Goal: Obtain resource: Download file/media

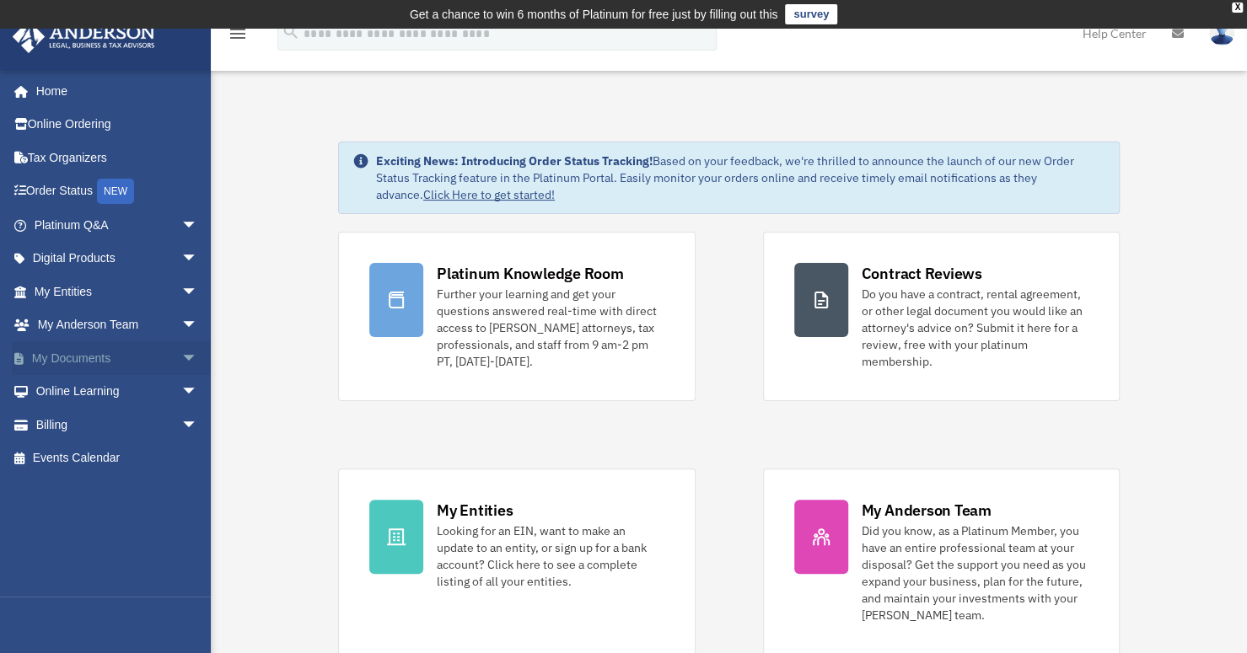
click at [185, 358] on span "arrow_drop_down" at bounding box center [198, 358] width 34 height 35
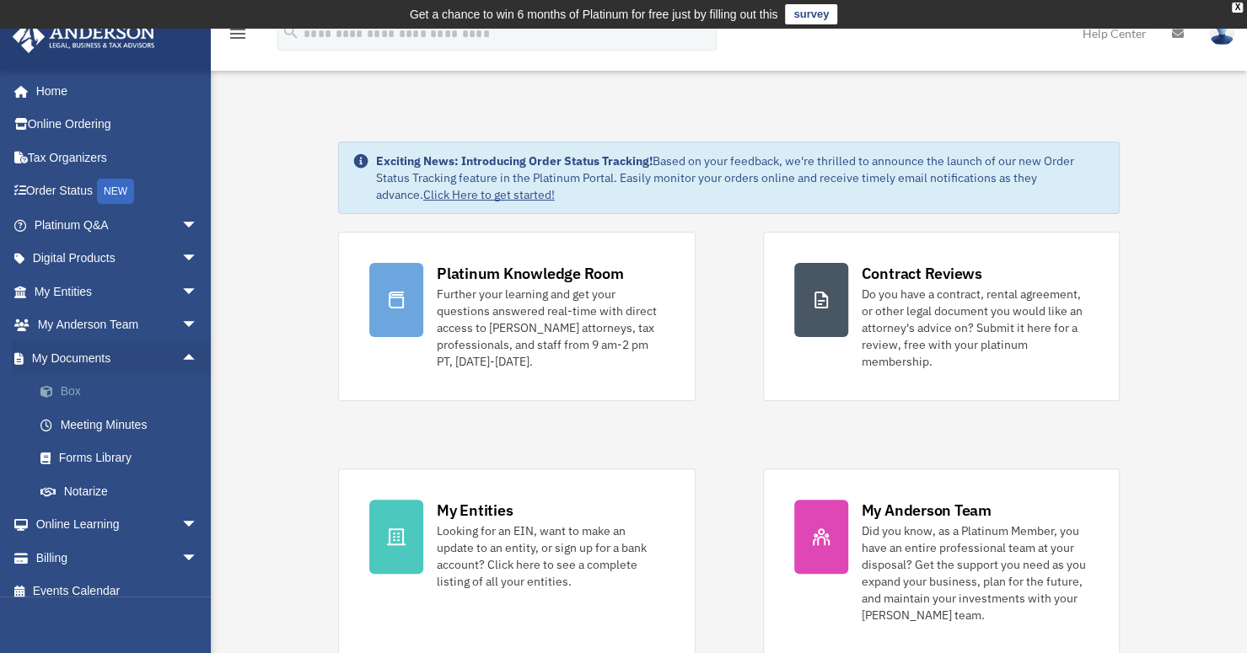
click at [73, 387] on link "Box" at bounding box center [124, 392] width 200 height 34
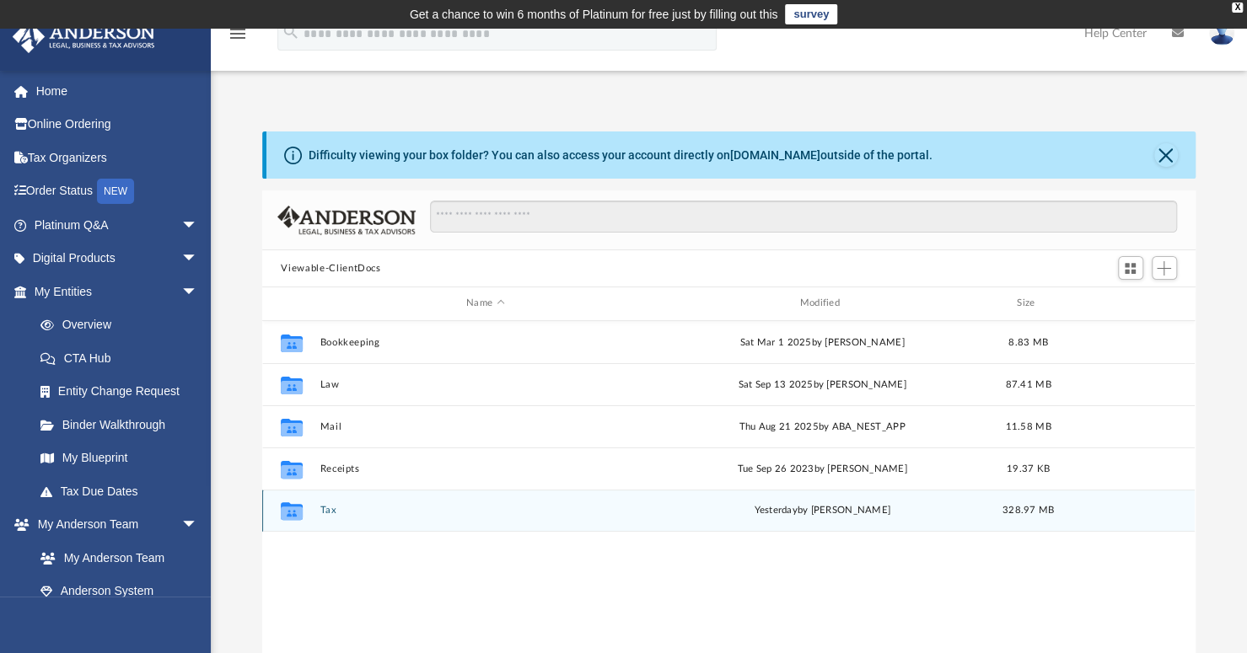
scroll to position [370, 919]
click at [332, 510] on button "Tax" at bounding box center [485, 510] width 330 height 11
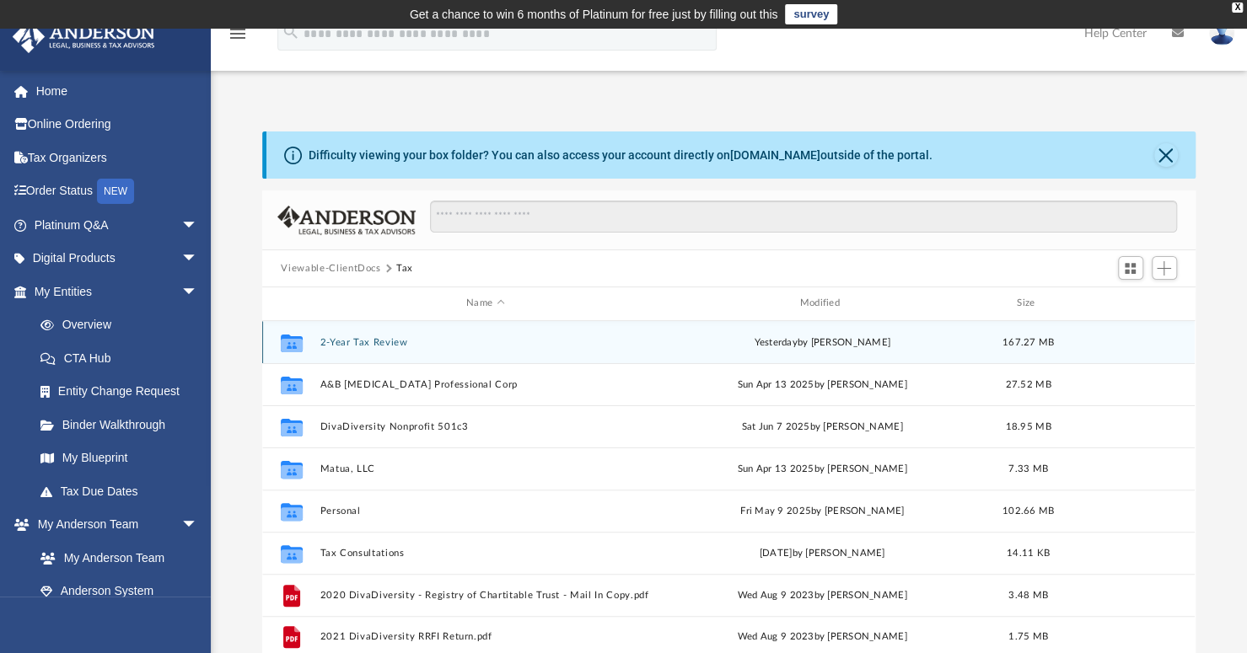
click at [392, 341] on button "2-Year Tax Review" at bounding box center [485, 342] width 330 height 11
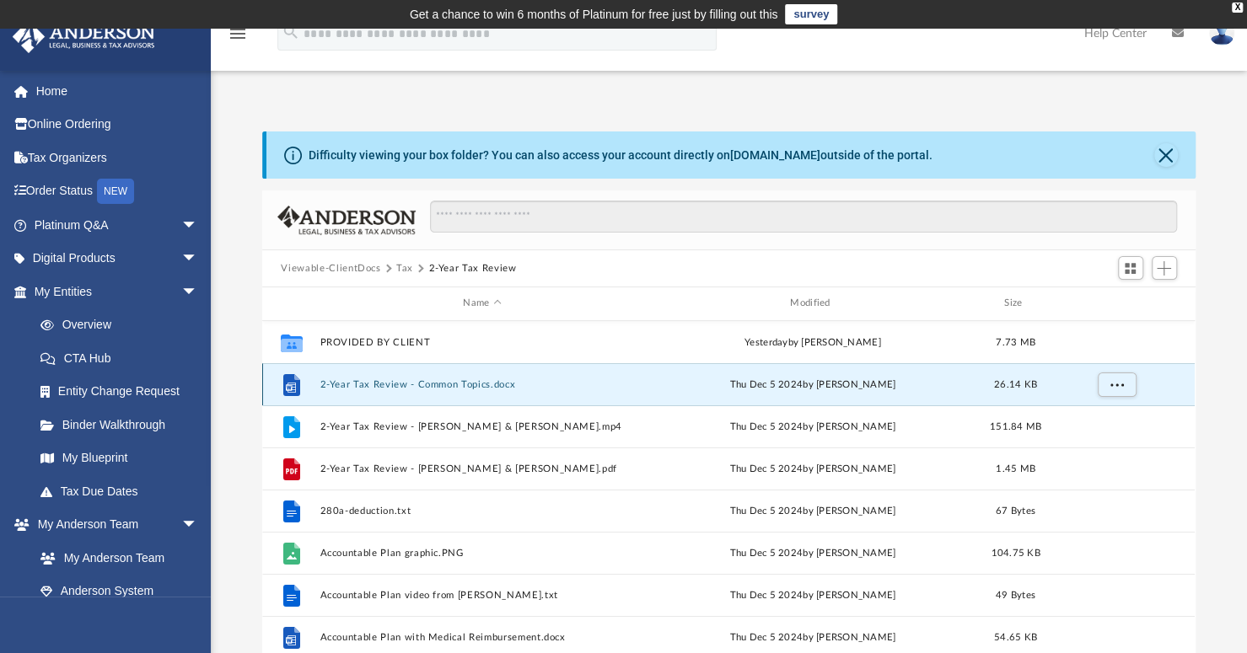
click at [425, 380] on button "2-Year Tax Review - Common Topics.docx" at bounding box center [482, 384] width 324 height 11
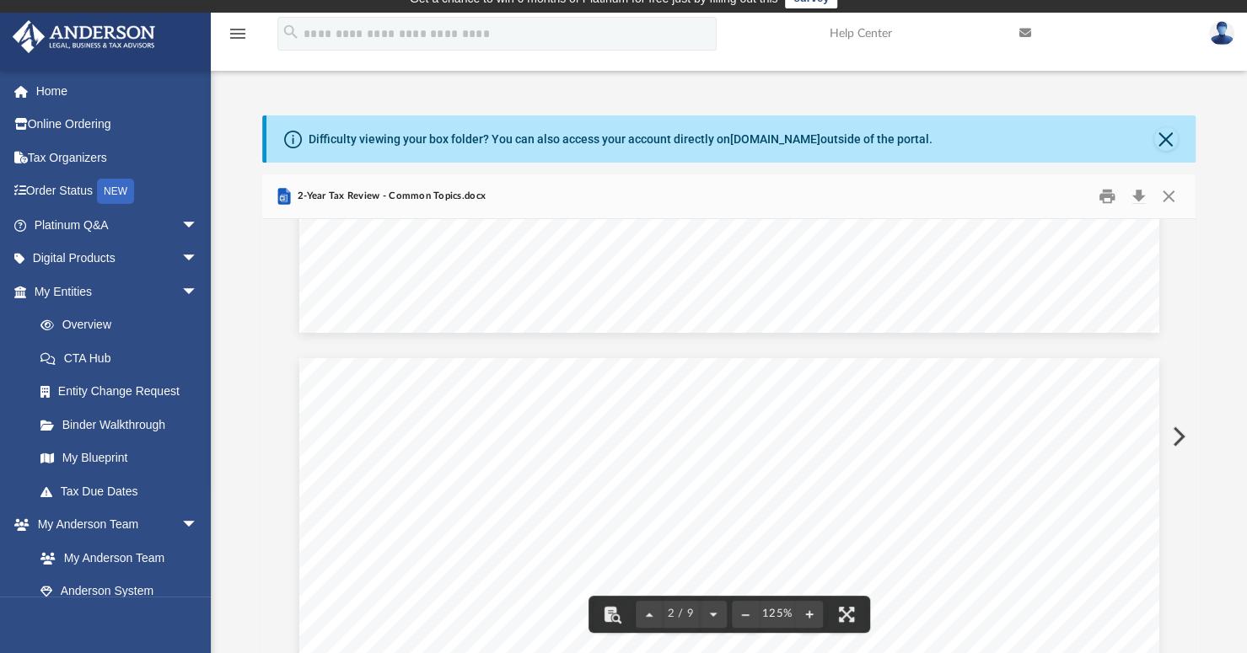
scroll to position [674, 0]
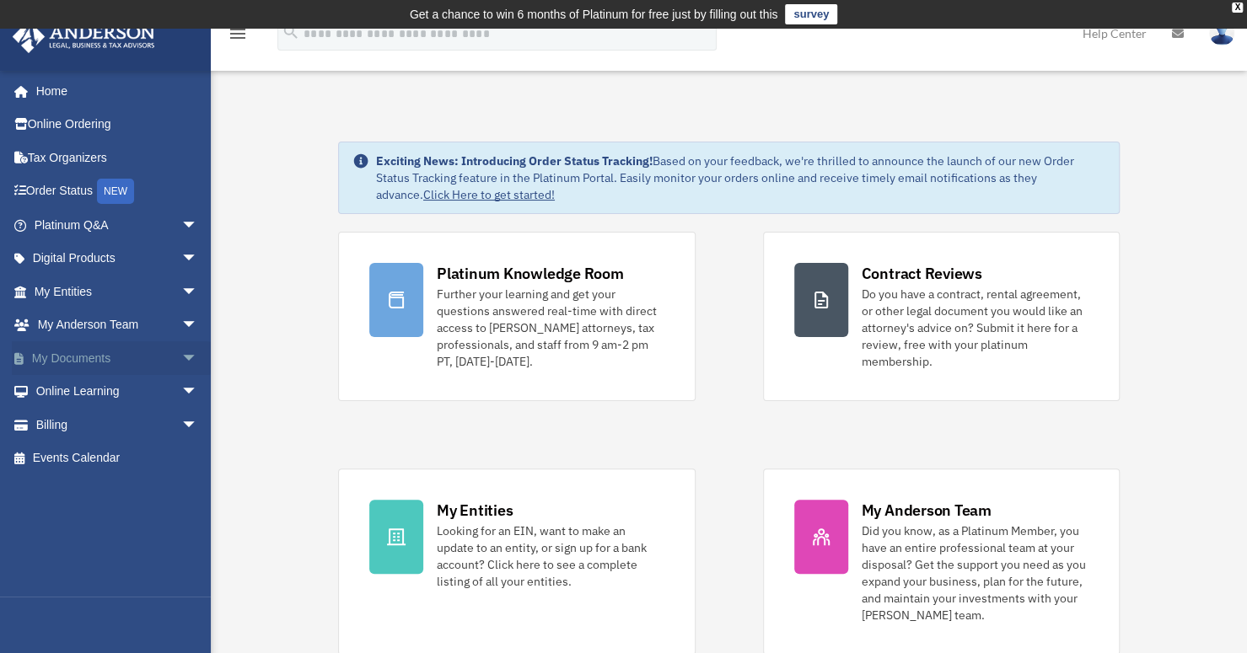
click at [181, 353] on span "arrow_drop_down" at bounding box center [198, 358] width 34 height 35
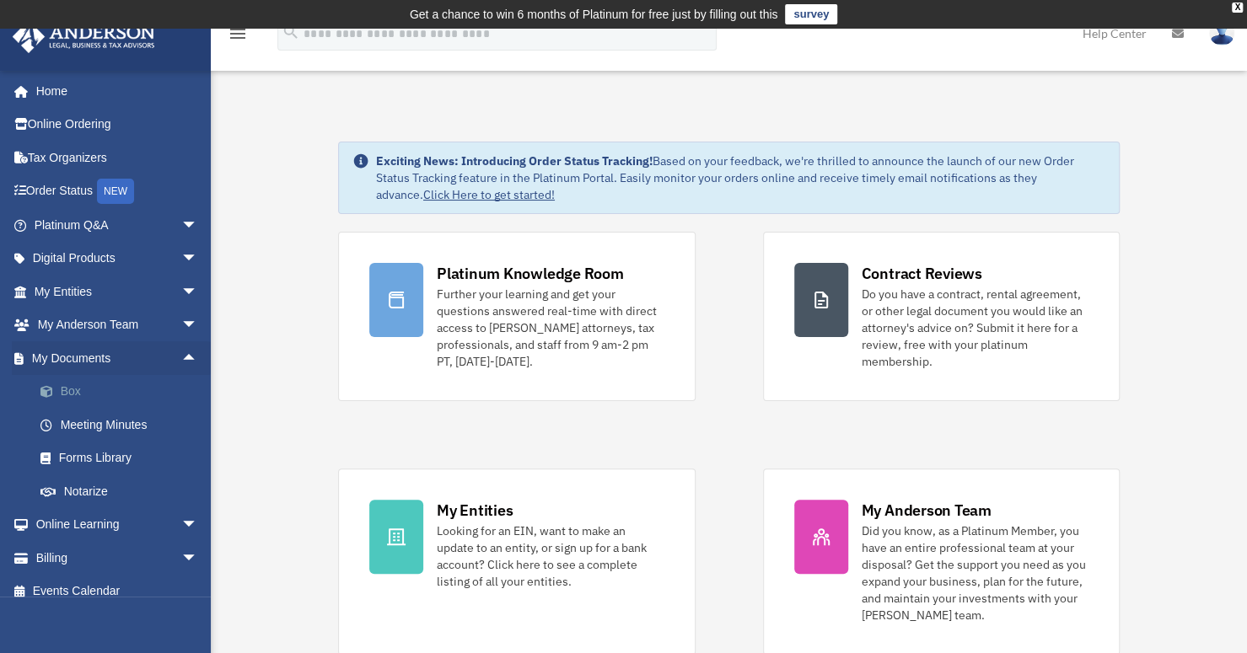
click at [84, 391] on link "Box" at bounding box center [124, 392] width 200 height 34
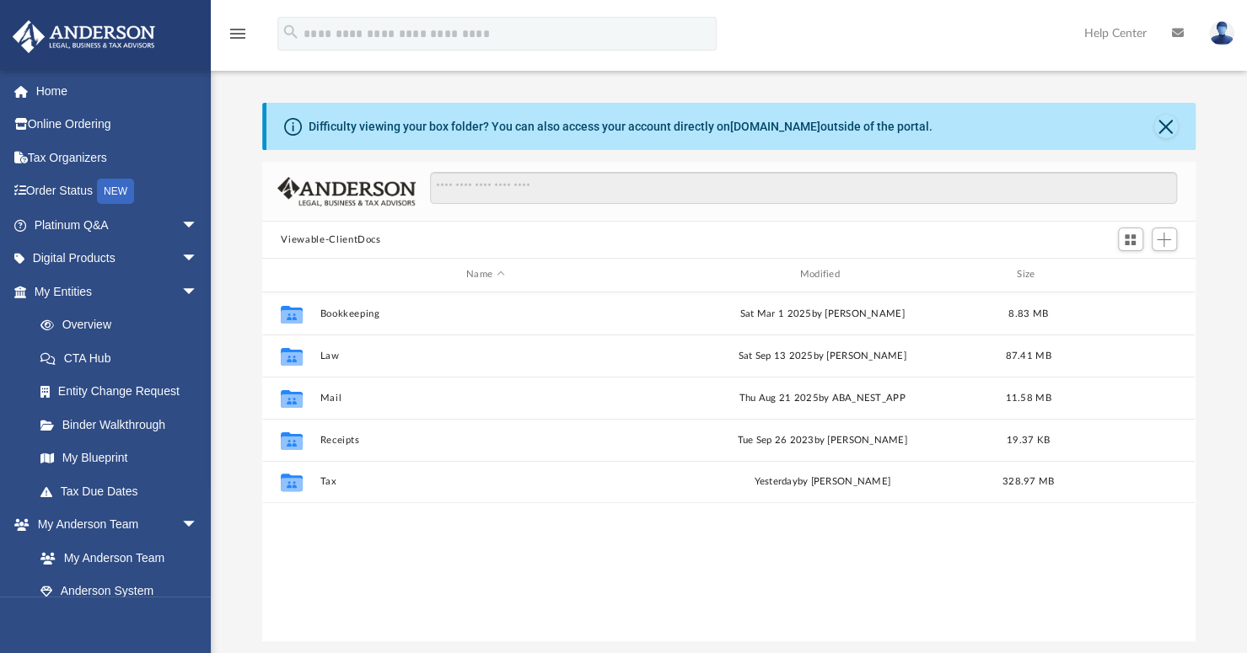
scroll to position [370, 919]
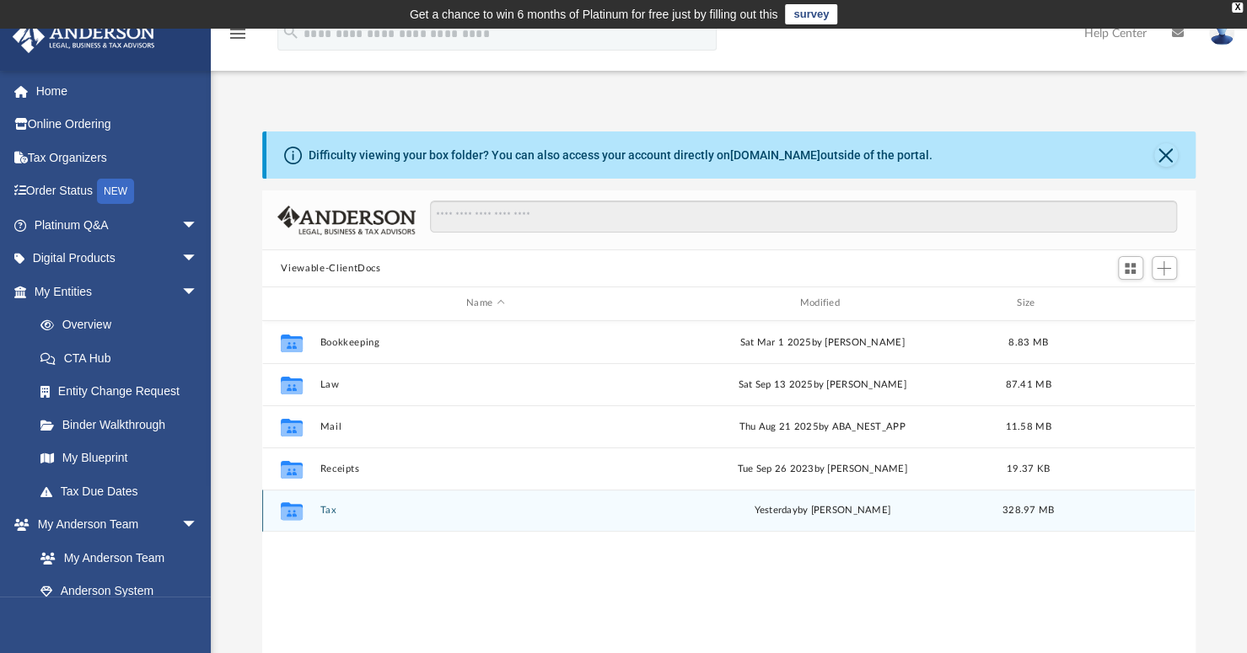
click at [325, 510] on button "Tax" at bounding box center [485, 510] width 330 height 11
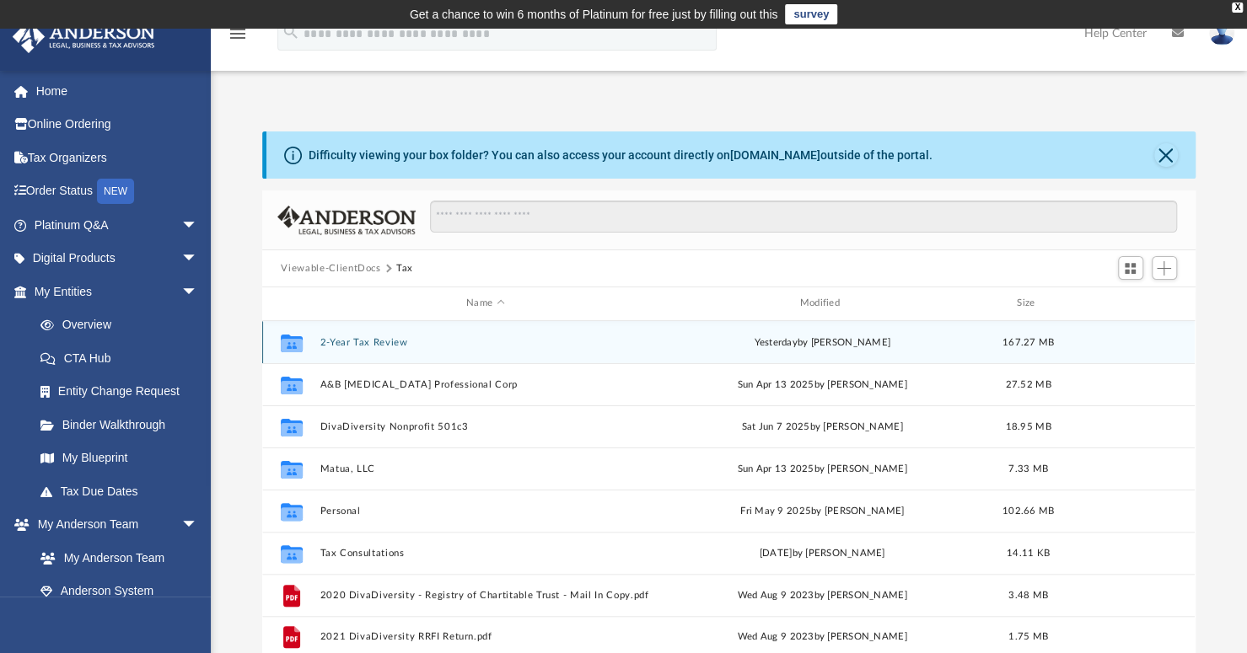
click at [392, 337] on button "2-Year Tax Review" at bounding box center [485, 342] width 330 height 11
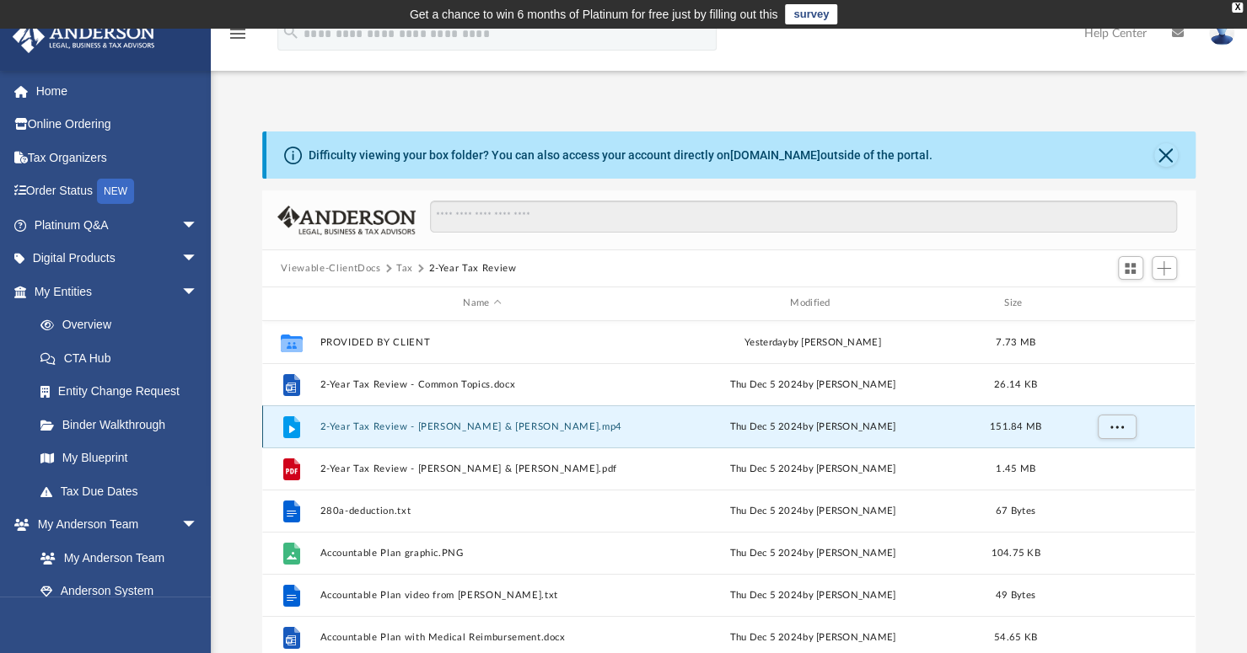
click at [454, 423] on button "2-Year Tax Review - [PERSON_NAME] & [PERSON_NAME].mp4" at bounding box center [482, 427] width 324 height 11
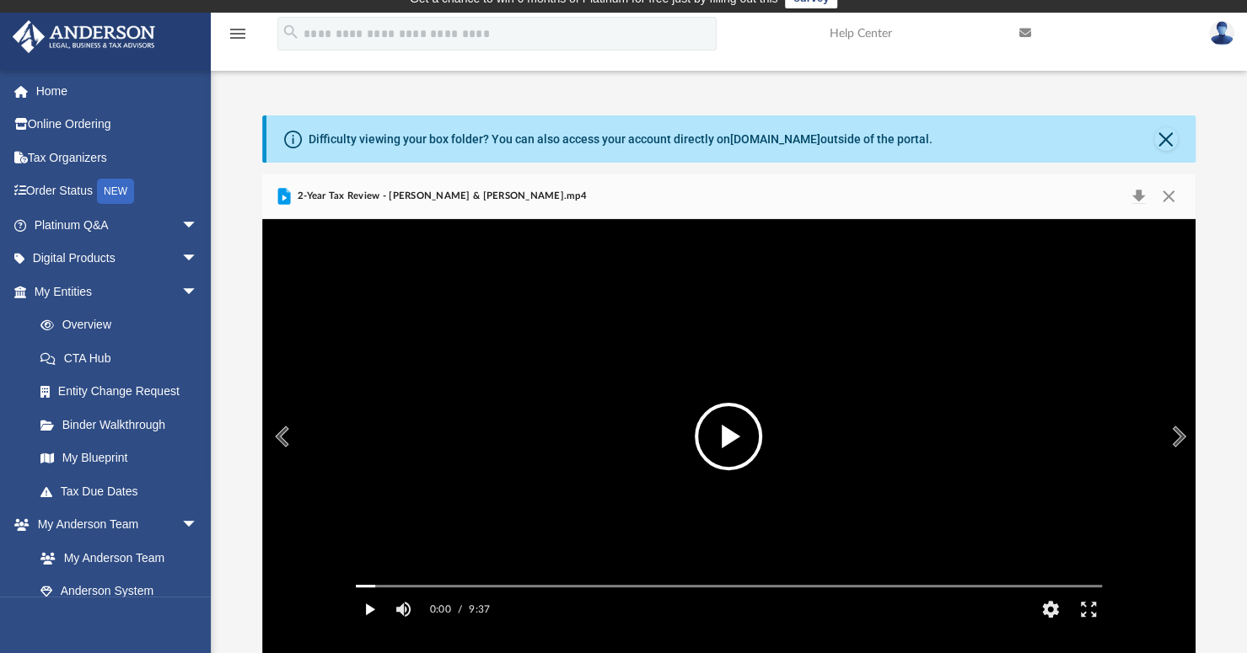
click at [373, 626] on button "Play" at bounding box center [370, 610] width 38 height 34
click at [733, 191] on div "2-Year Tax Review - Ticoulet, Arlene & Brian.mp4" at bounding box center [728, 197] width 932 height 45
click at [776, 193] on div "2-Year Tax Review - Ticoulet, Arlene & Brian.mp4" at bounding box center [728, 197] width 932 height 45
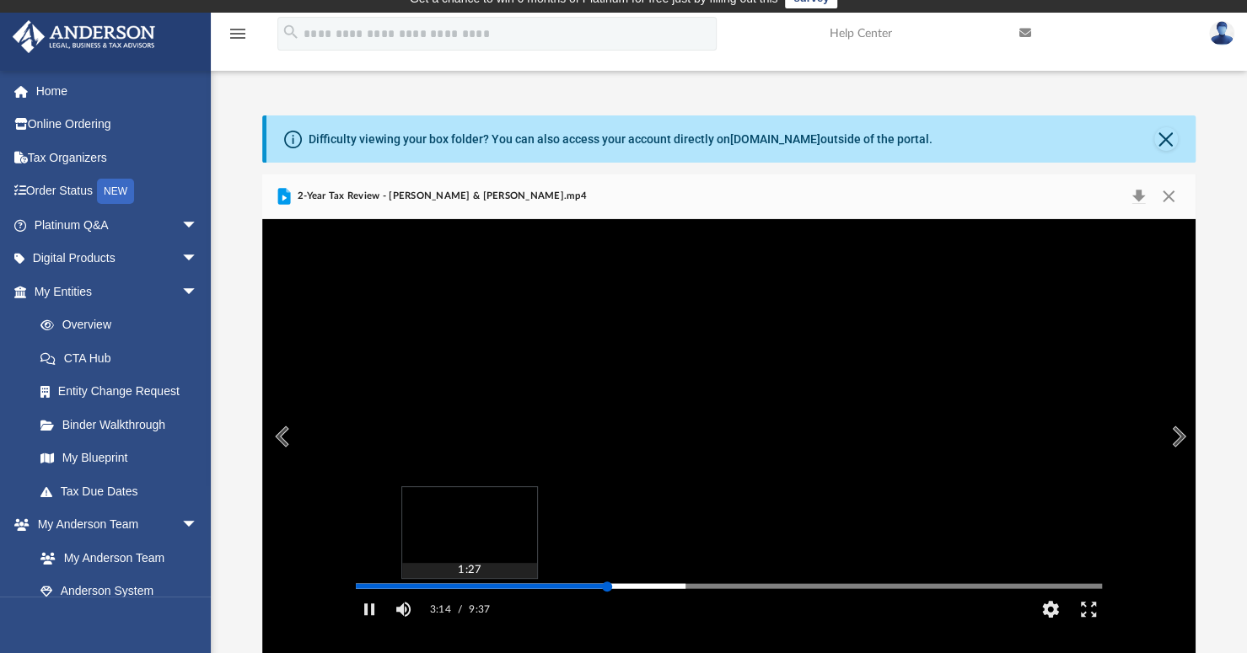
click at [469, 611] on div "Autoplay Disabled Speed Normal Quality Auto Subtitles/CC Off Audio Autoplay Dis…" at bounding box center [728, 436] width 932 height 435
click at [419, 593] on div "Media Slider" at bounding box center [728, 585] width 773 height 13
click at [411, 593] on div "Media Slider" at bounding box center [728, 585] width 773 height 13
drag, startPoint x: 481, startPoint y: 610, endPoint x: 422, endPoint y: 608, distance: 58.2
click at [422, 588] on div "Media Slider" at bounding box center [729, 586] width 746 height 3
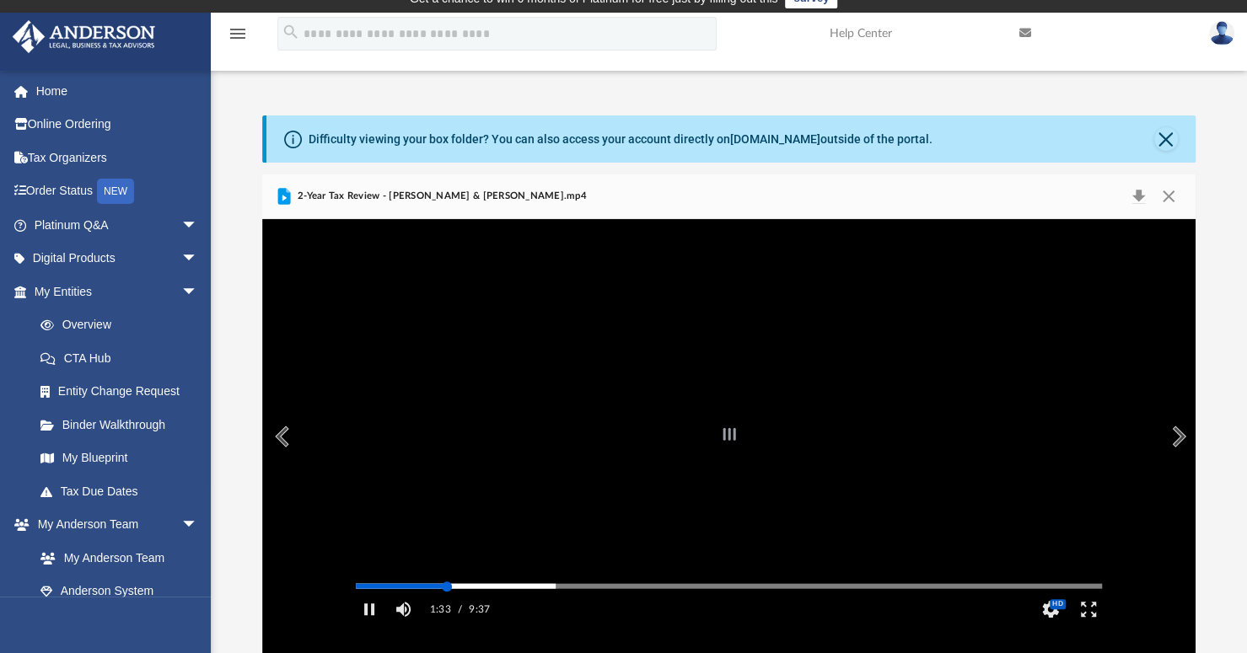
click at [447, 588] on div "Media Slider" at bounding box center [729, 586] width 746 height 3
click at [423, 610] on div "Autoplay Disabled Speed Normal Quality Auto Subtitles/CC Off Audio Autoplay Dis…" at bounding box center [728, 436] width 932 height 435
click at [518, 610] on div "Autoplay Disabled Speed Normal Quality Auto Subtitles/CC Off Audio Autoplay Dis…" at bounding box center [728, 436] width 932 height 435
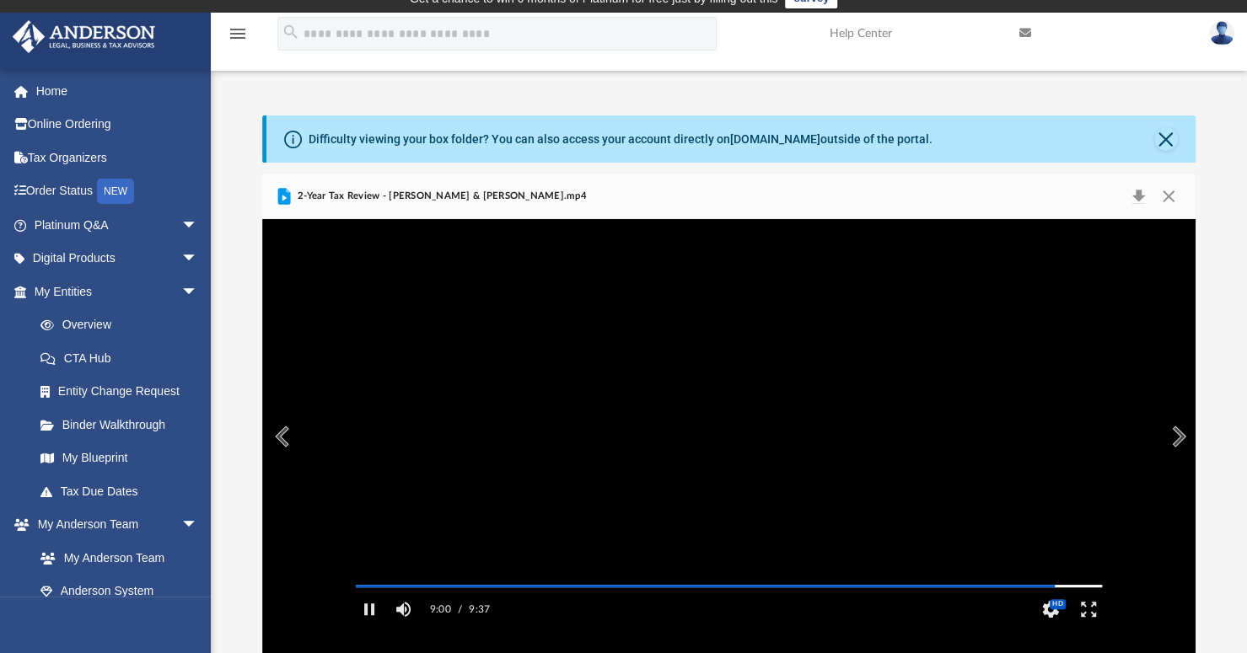
click at [470, 470] on video "File preview" at bounding box center [728, 436] width 773 height 387
click at [727, 410] on button "File preview" at bounding box center [728, 436] width 67 height 67
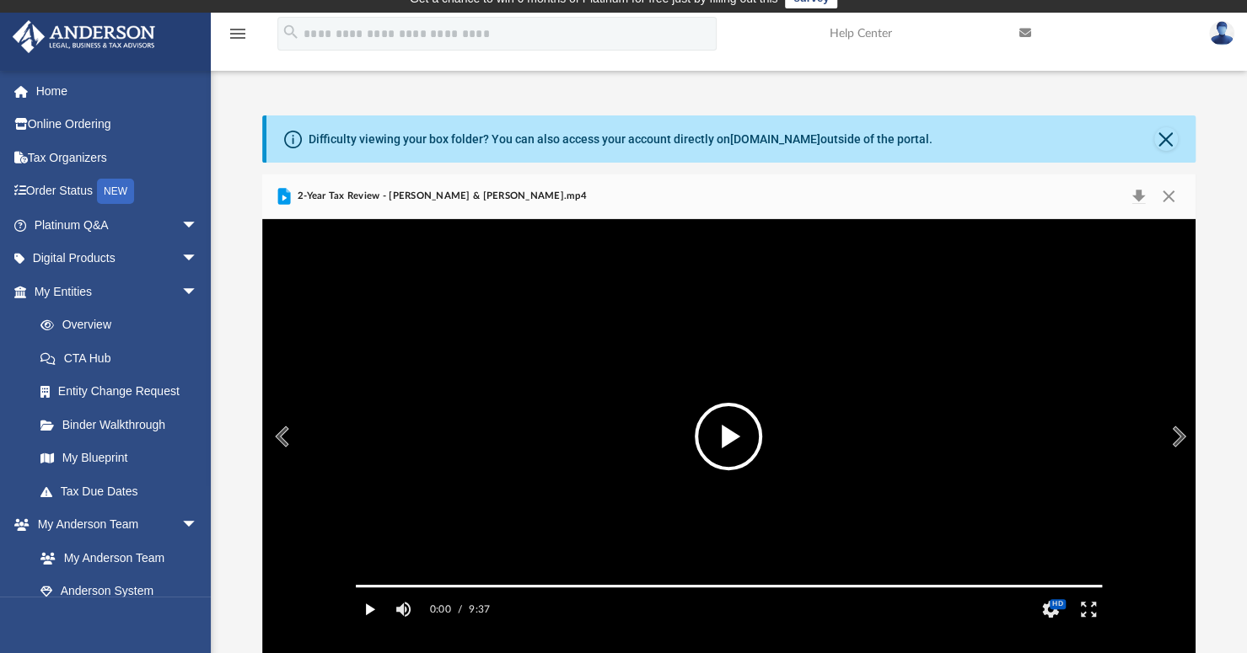
click at [367, 626] on button "Play" at bounding box center [370, 610] width 38 height 34
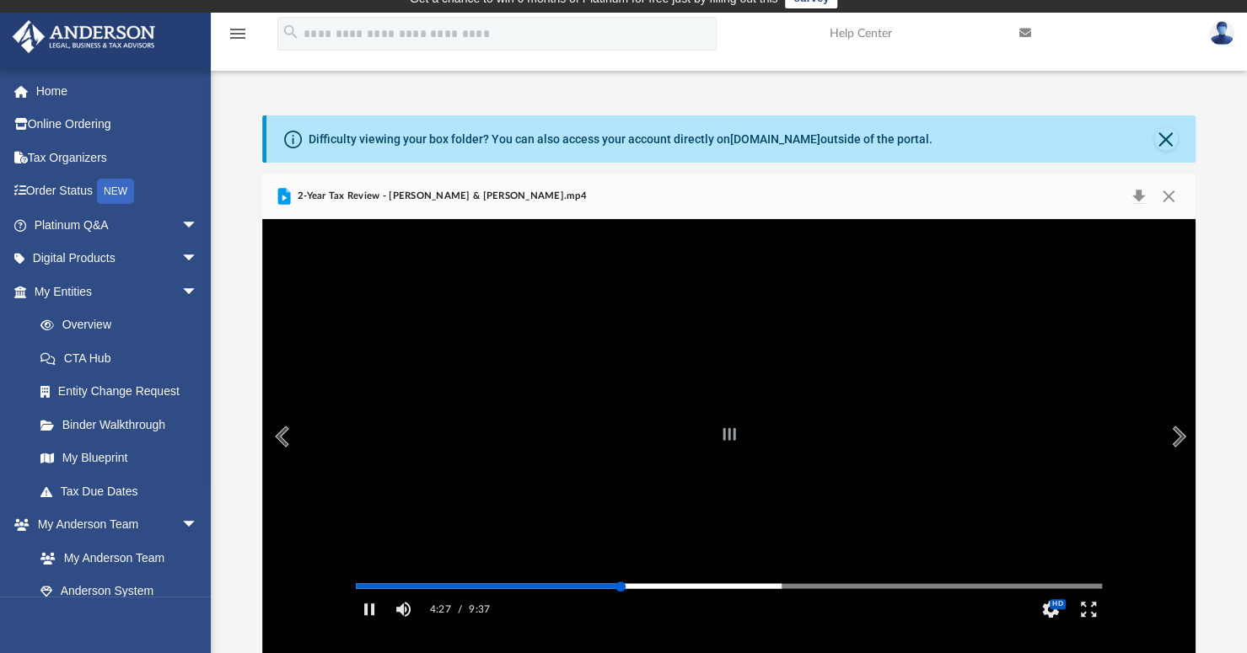
click at [620, 609] on div "Autoplay Disabled Speed Normal Quality Auto Subtitles/CC Off Audio Autoplay Dis…" at bounding box center [728, 436] width 932 height 435
click at [590, 588] on div "Media Slider" at bounding box center [729, 586] width 746 height 3
click at [680, 588] on div "Media Slider" at bounding box center [729, 586] width 746 height 3
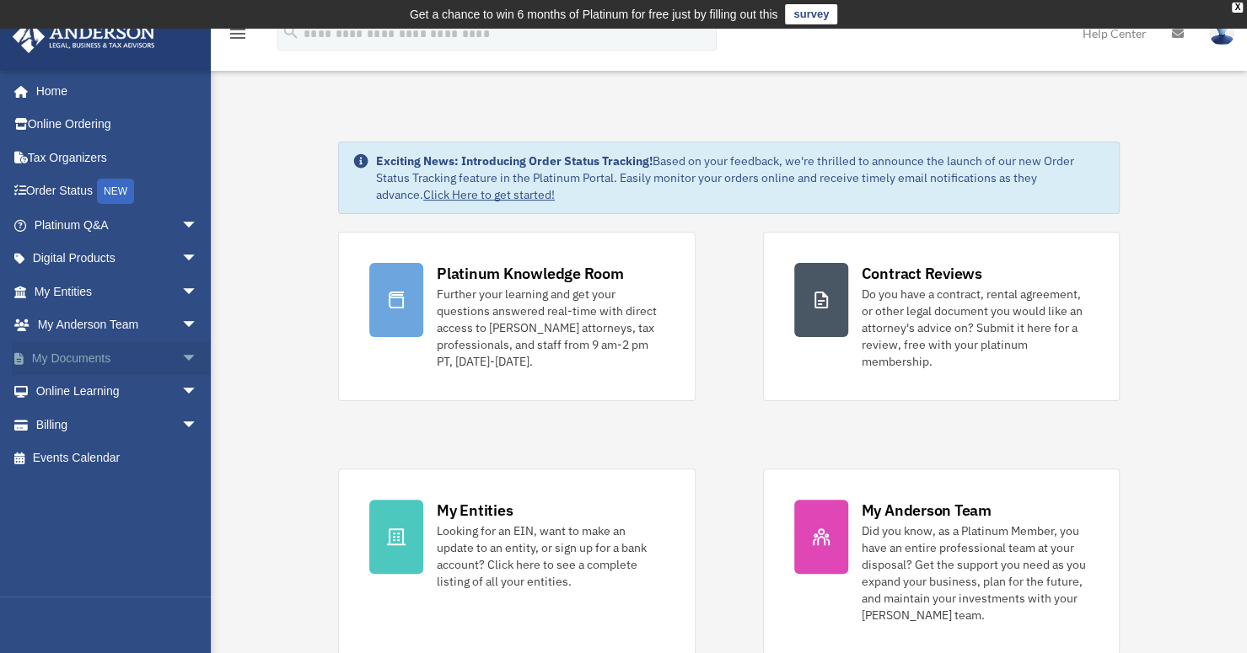
click at [181, 346] on span "arrow_drop_down" at bounding box center [198, 358] width 34 height 35
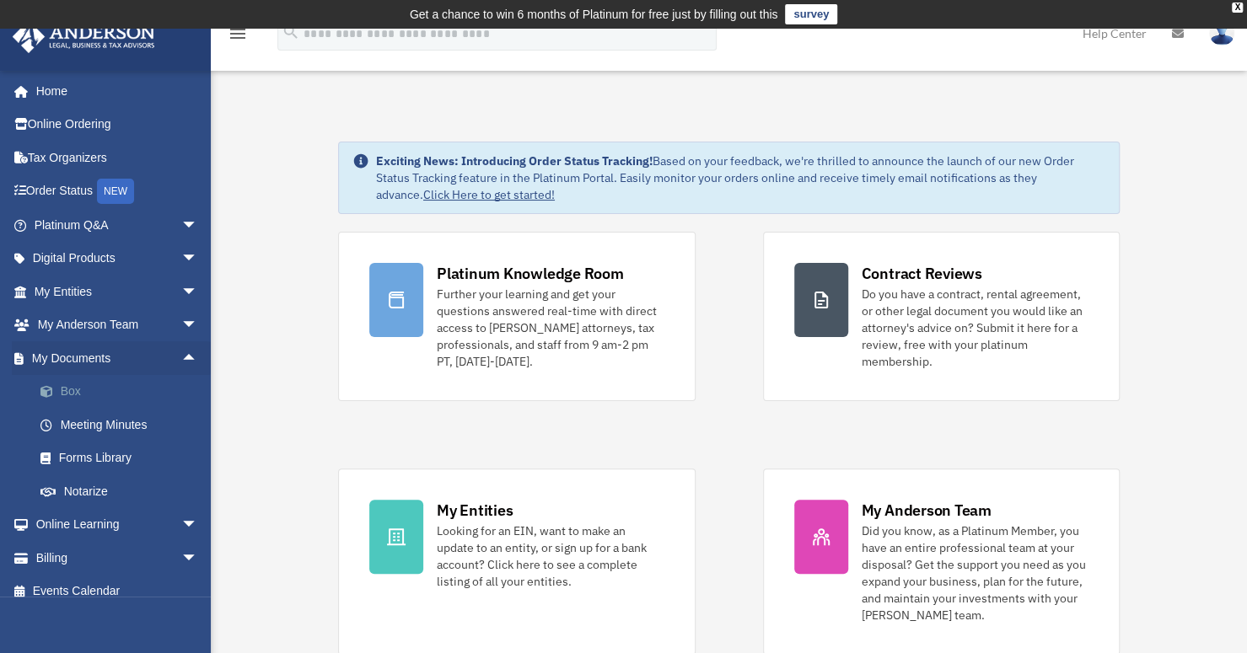
click at [87, 384] on link "Box" at bounding box center [124, 392] width 200 height 34
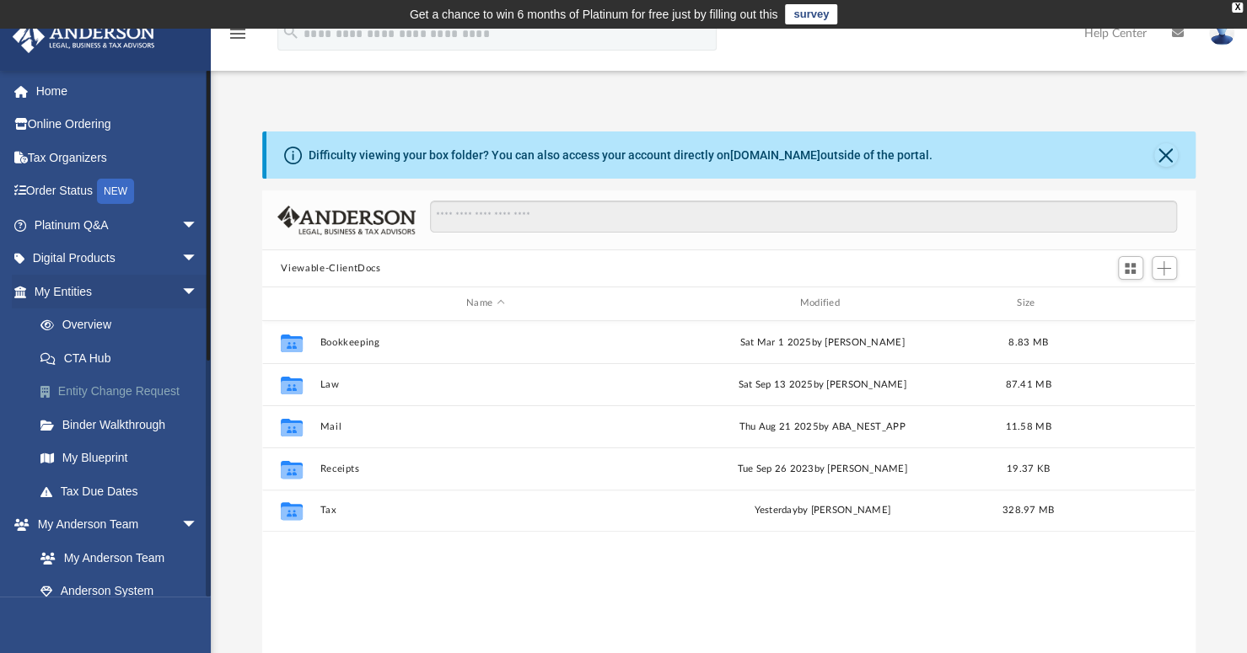
scroll to position [370, 919]
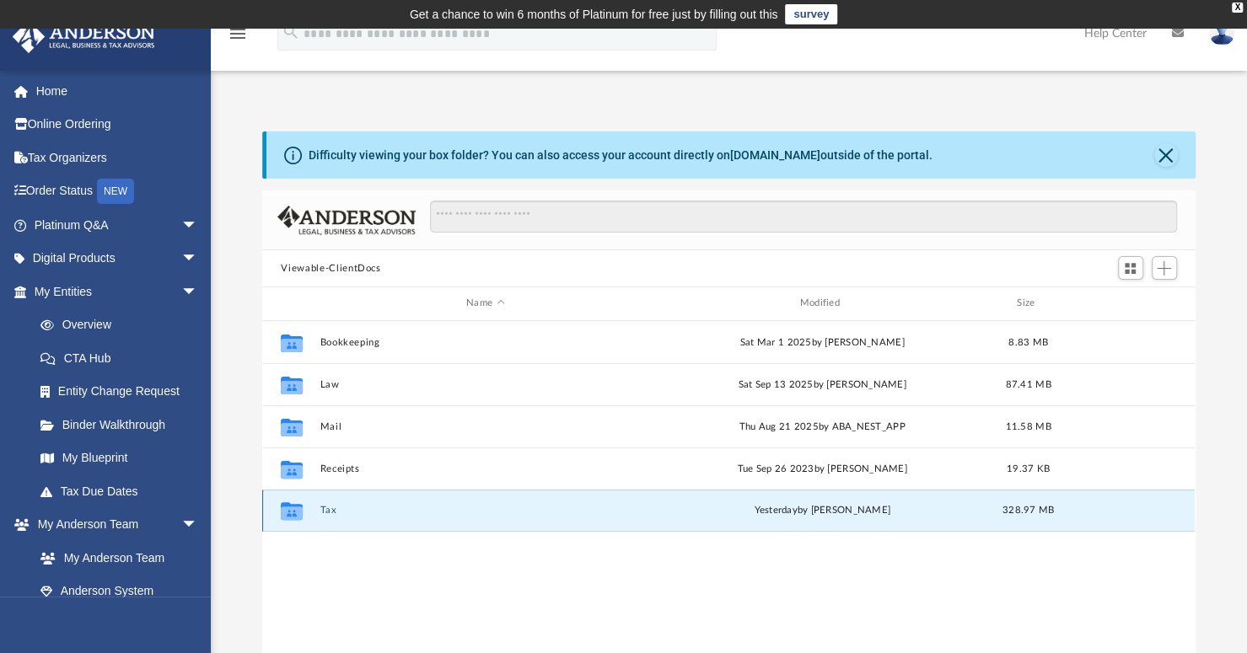
click at [333, 508] on button "Tax" at bounding box center [485, 510] width 330 height 11
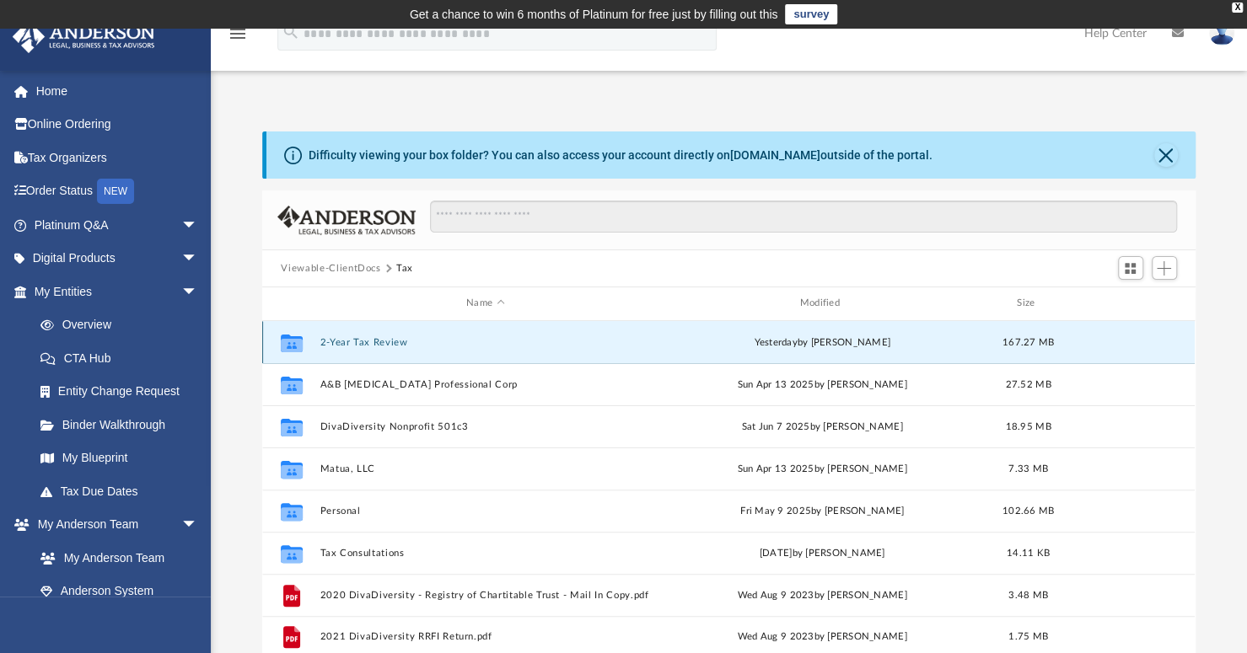
click at [381, 338] on button "2-Year Tax Review" at bounding box center [485, 342] width 330 height 11
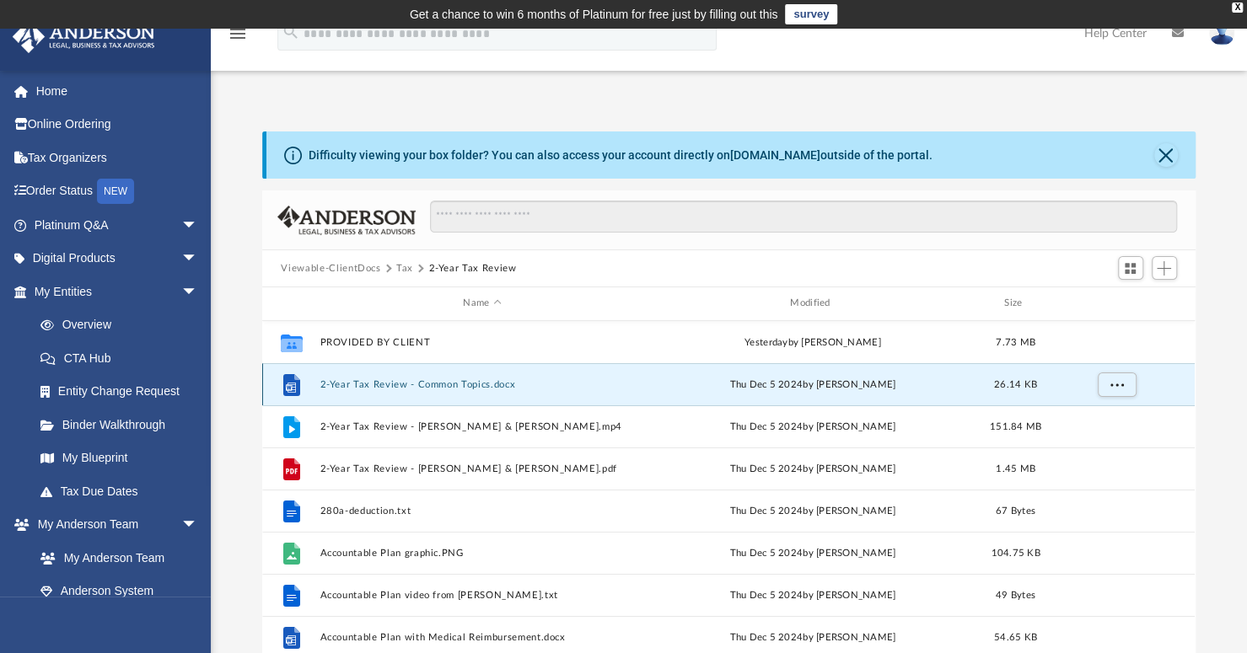
click at [393, 382] on button "2-Year Tax Review - Common Topics.docx" at bounding box center [482, 384] width 324 height 11
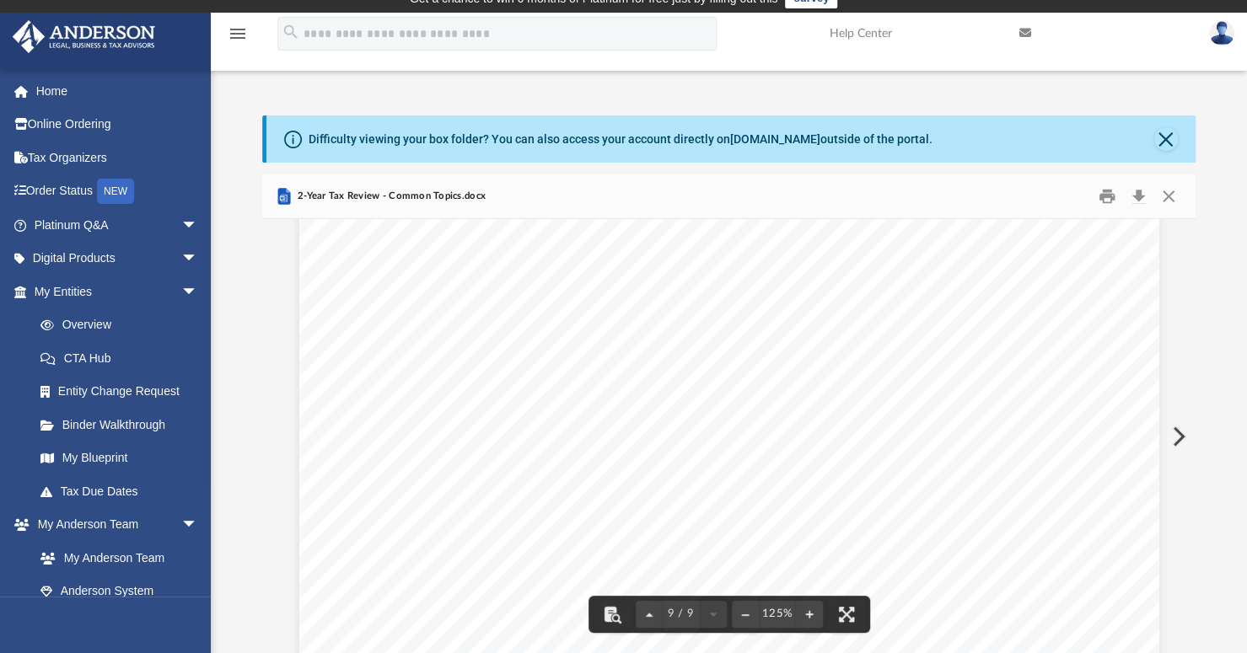
scroll to position [9471, 0]
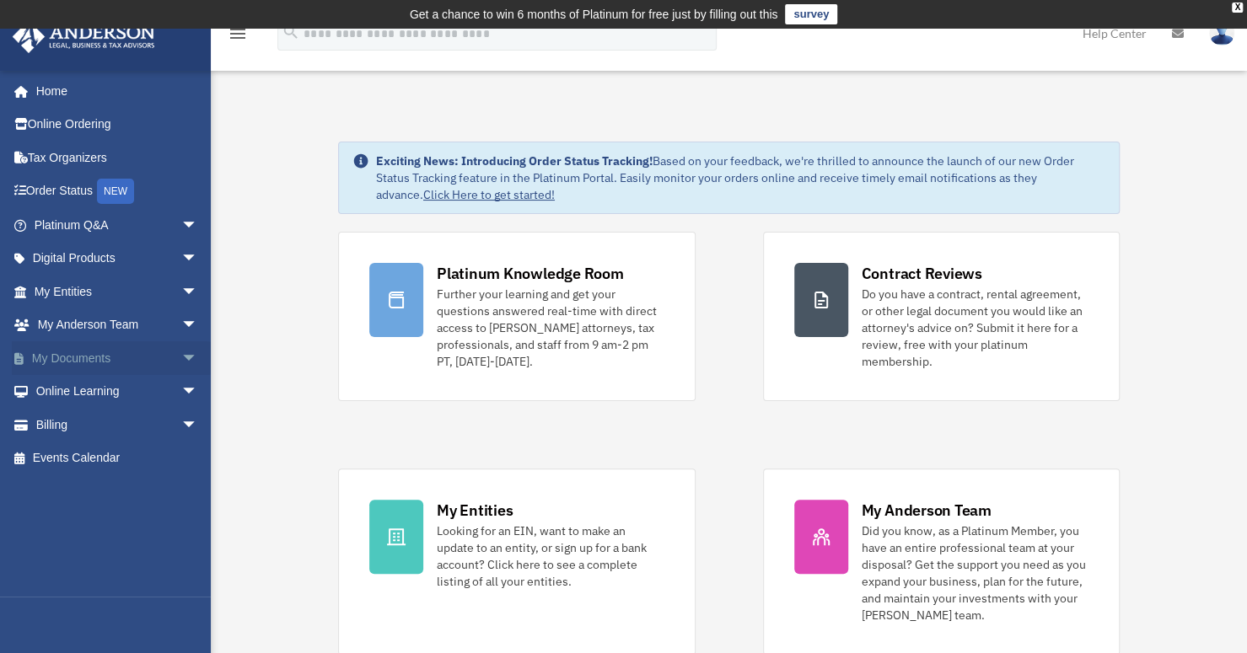
click at [181, 362] on span "arrow_drop_down" at bounding box center [198, 358] width 34 height 35
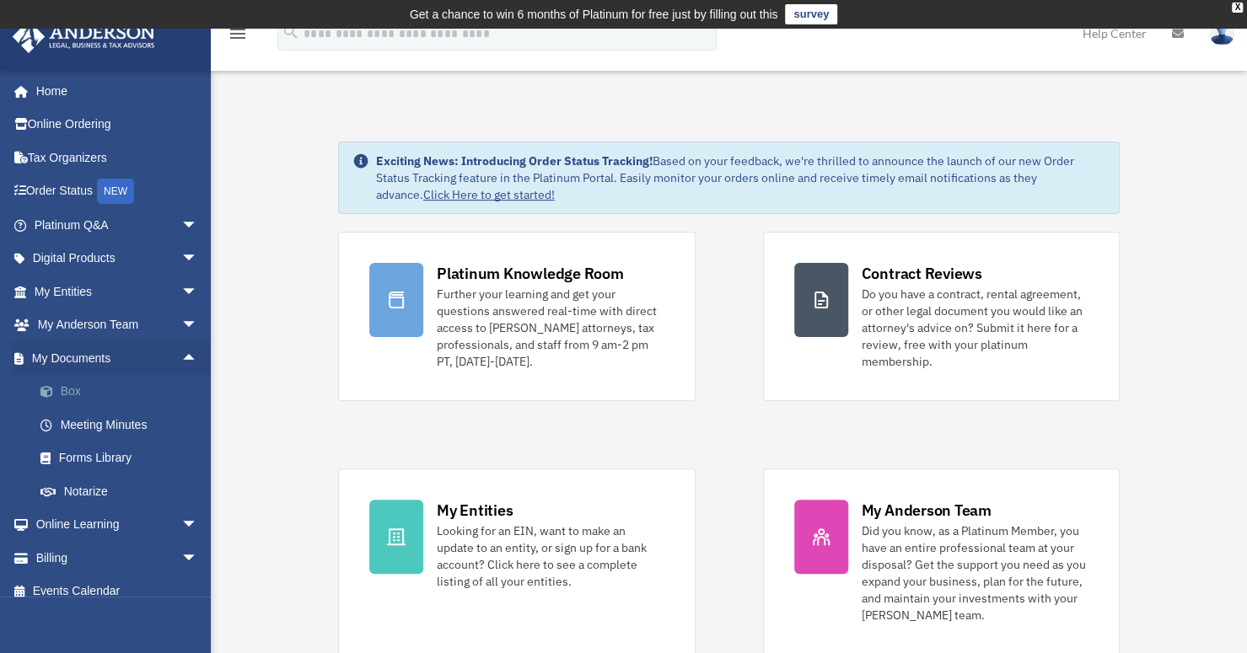
click at [98, 397] on link "Box" at bounding box center [124, 392] width 200 height 34
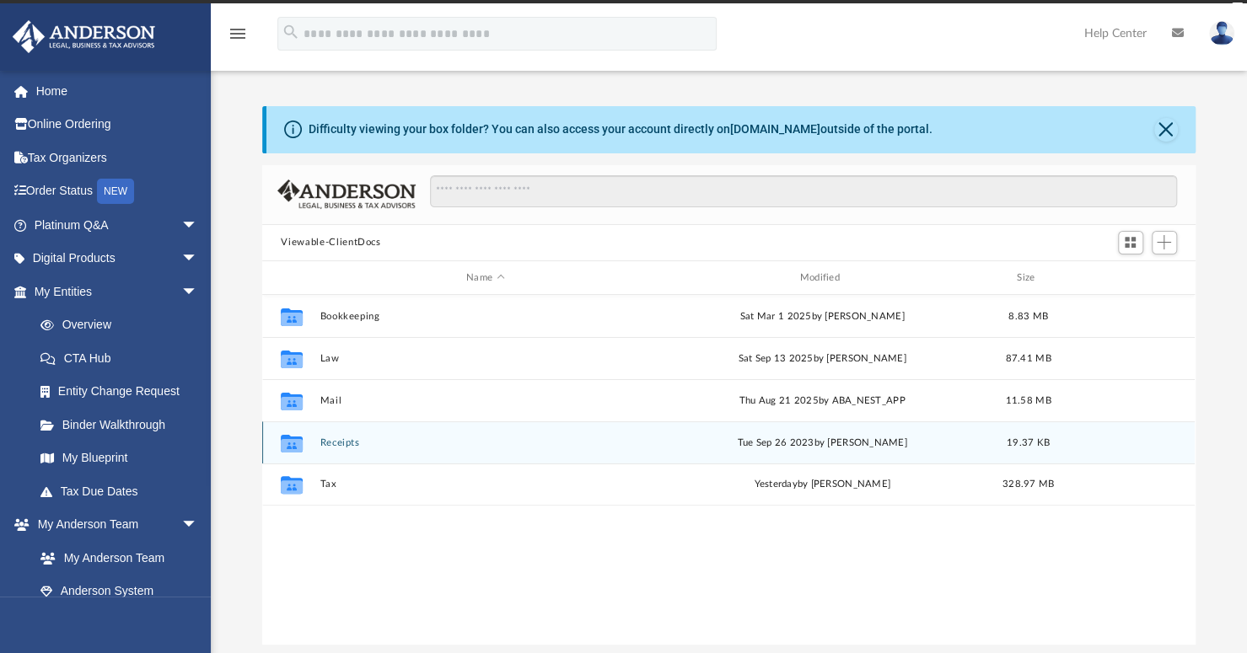
scroll to position [370, 919]
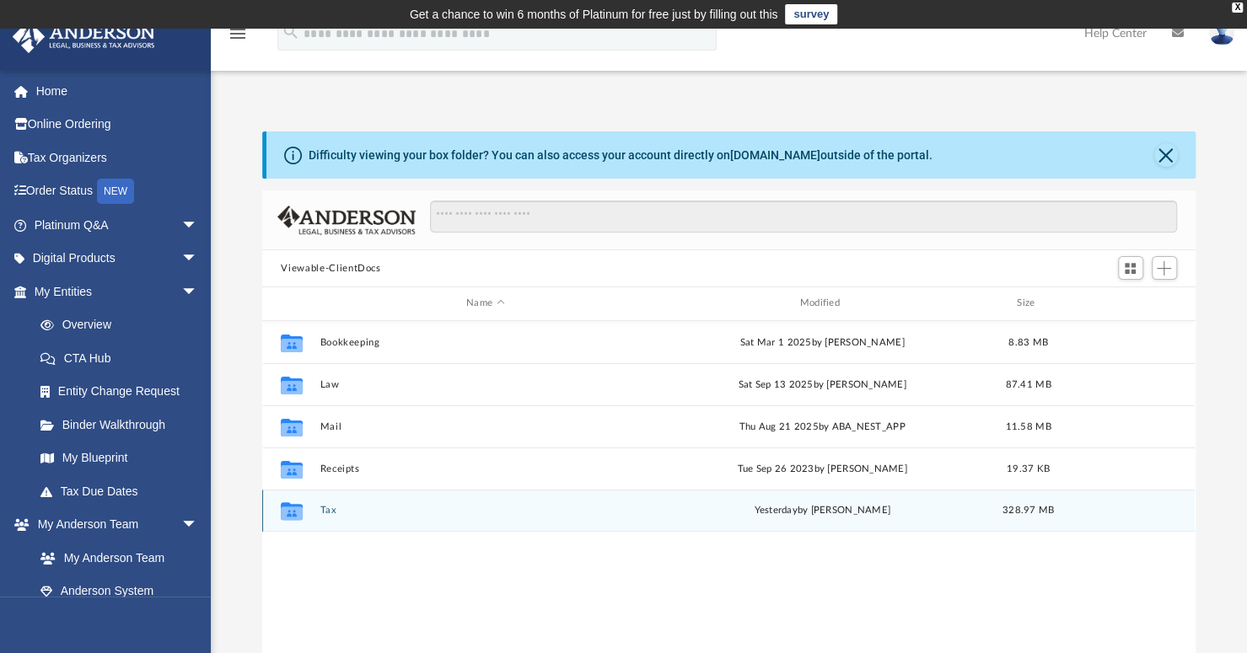
click at [337, 513] on button "Tax" at bounding box center [485, 510] width 330 height 11
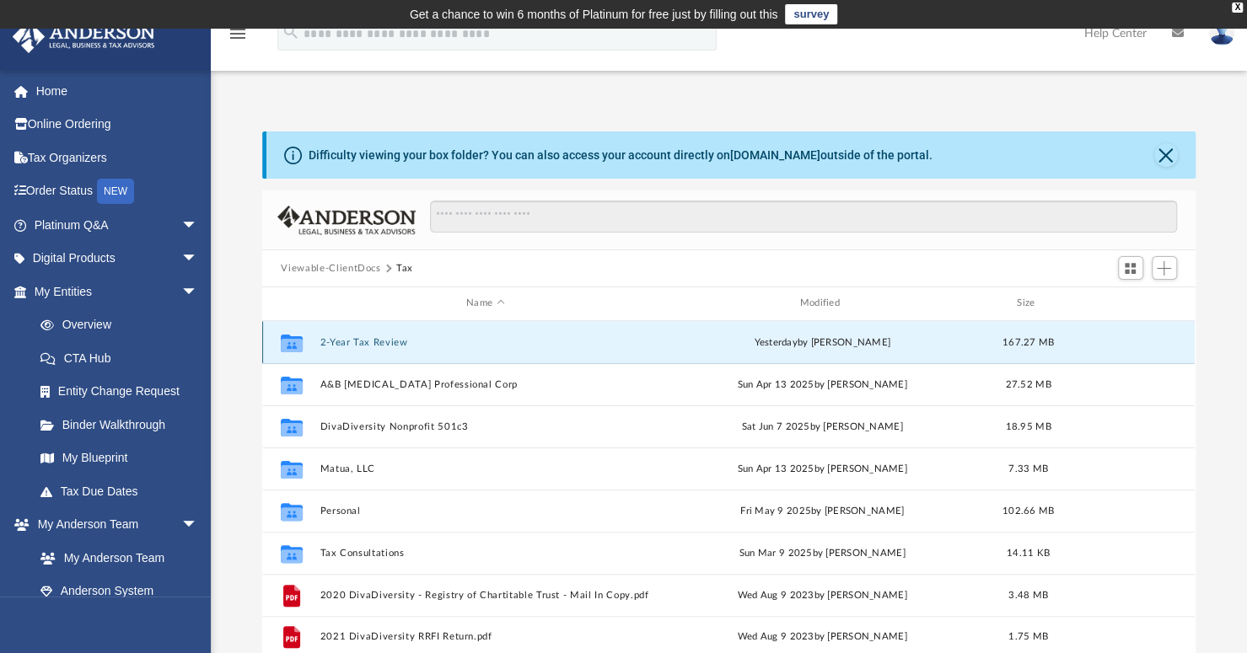
click at [396, 345] on button "2-Year Tax Review" at bounding box center [485, 342] width 330 height 11
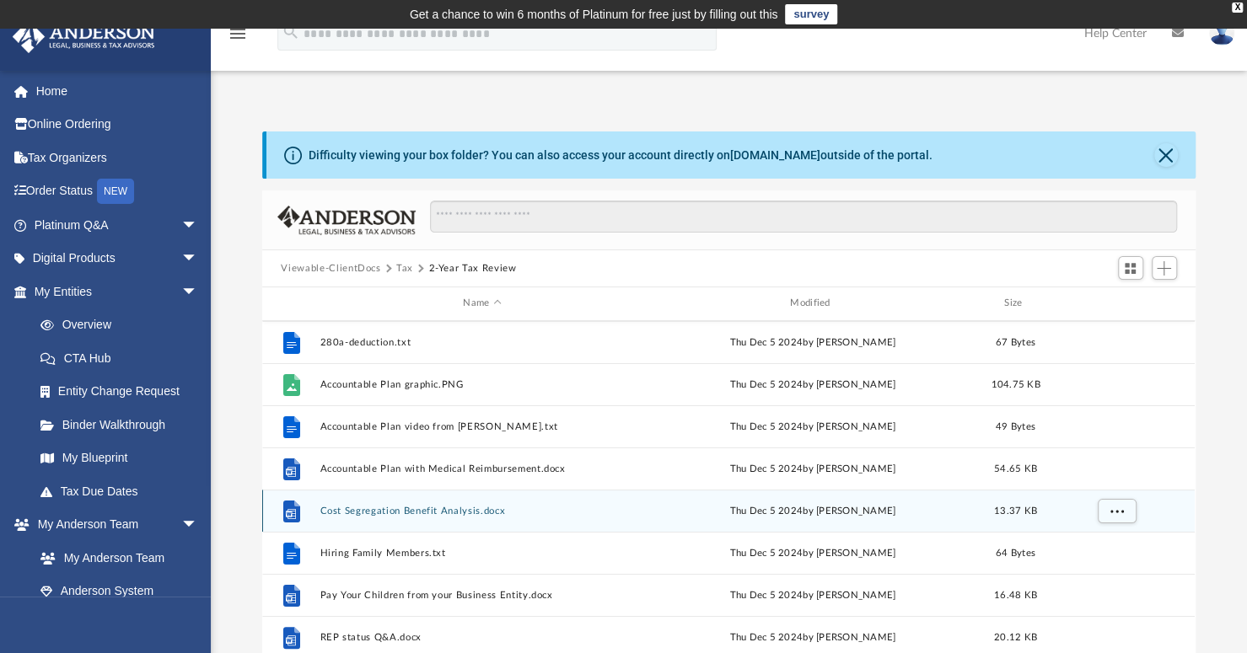
scroll to position [0, 0]
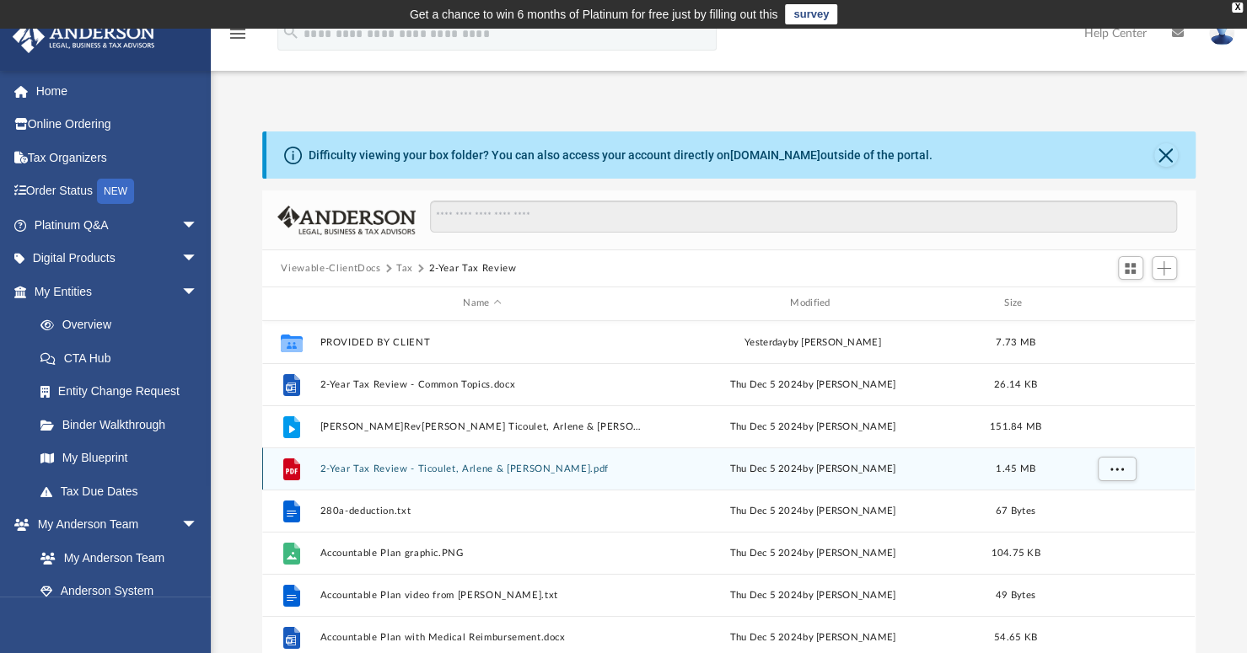
click at [393, 465] on button "2-Year Tax Review - Ticoulet, Arlene & Brian.pdf" at bounding box center [482, 469] width 324 height 11
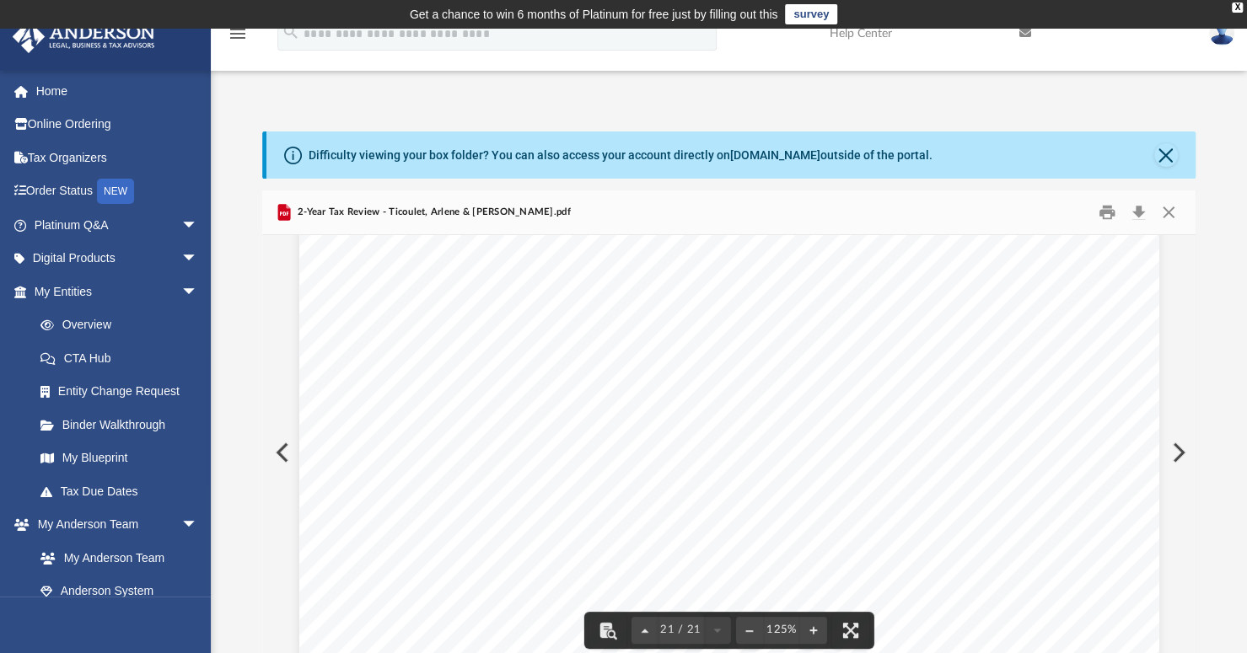
scroll to position [23297, 0]
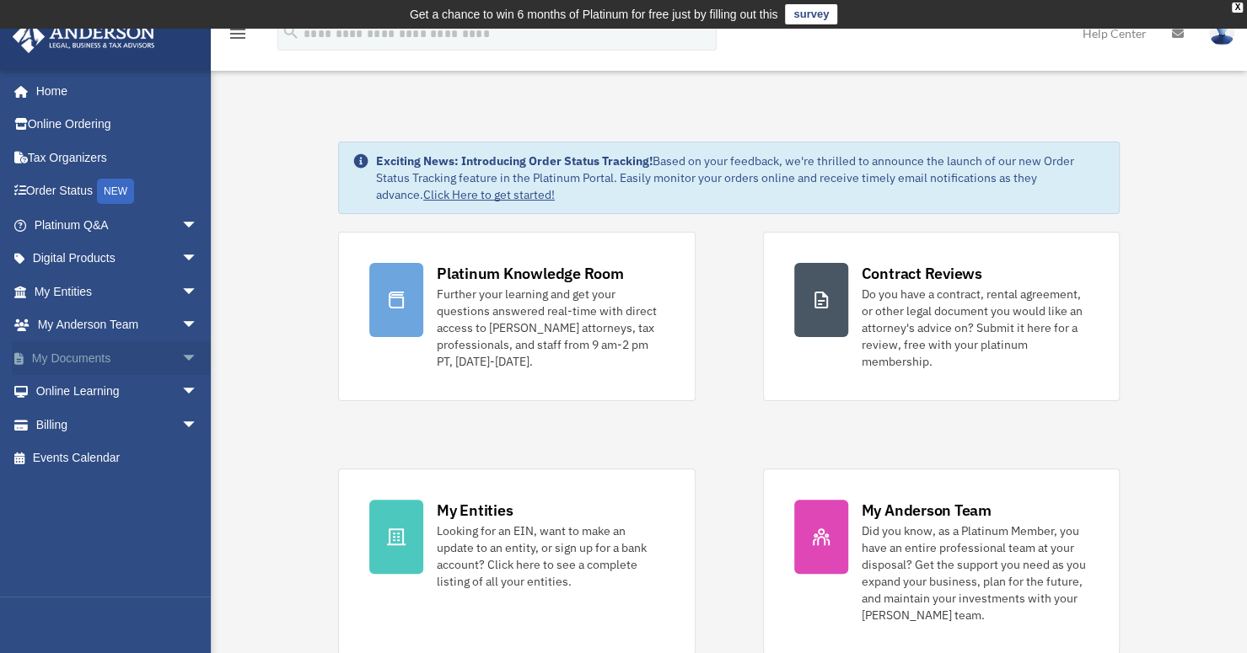
click at [181, 359] on span "arrow_drop_down" at bounding box center [198, 358] width 34 height 35
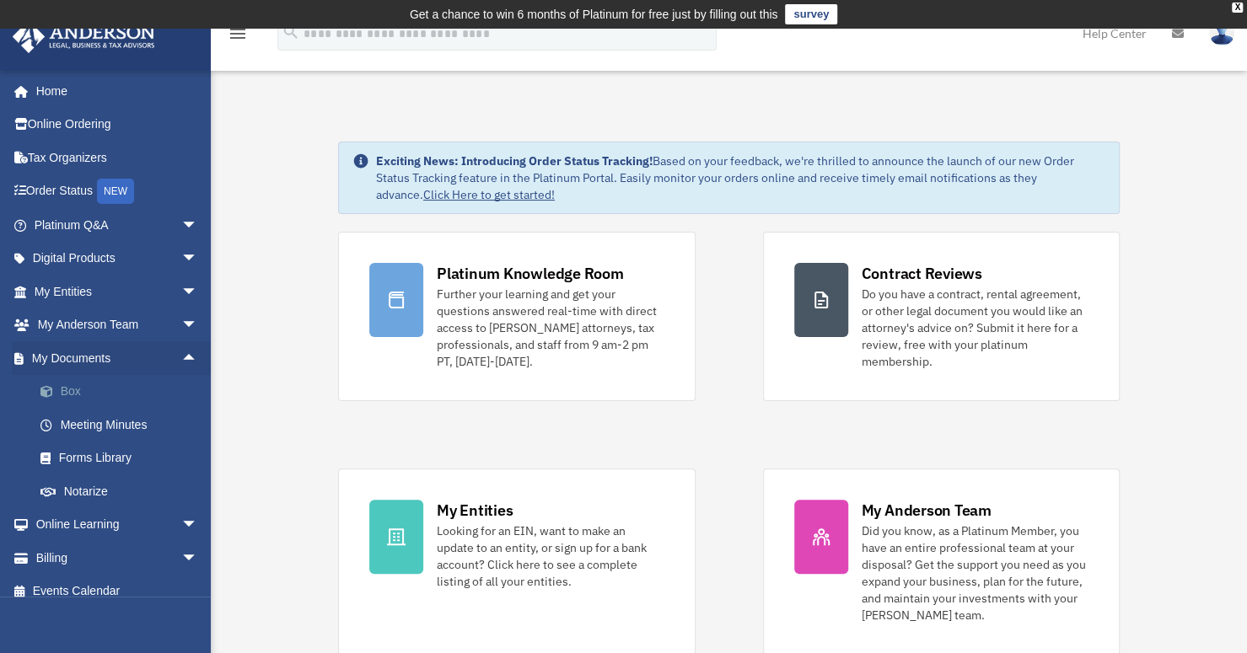
click at [100, 389] on link "Box" at bounding box center [124, 392] width 200 height 34
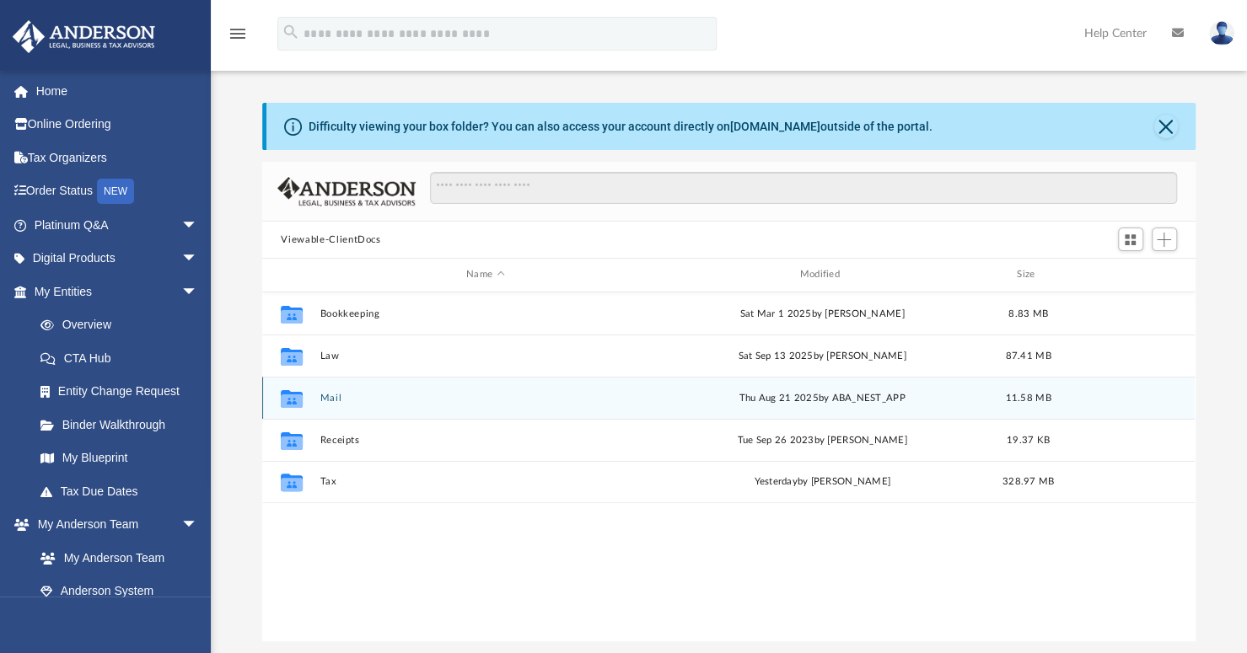
scroll to position [370, 919]
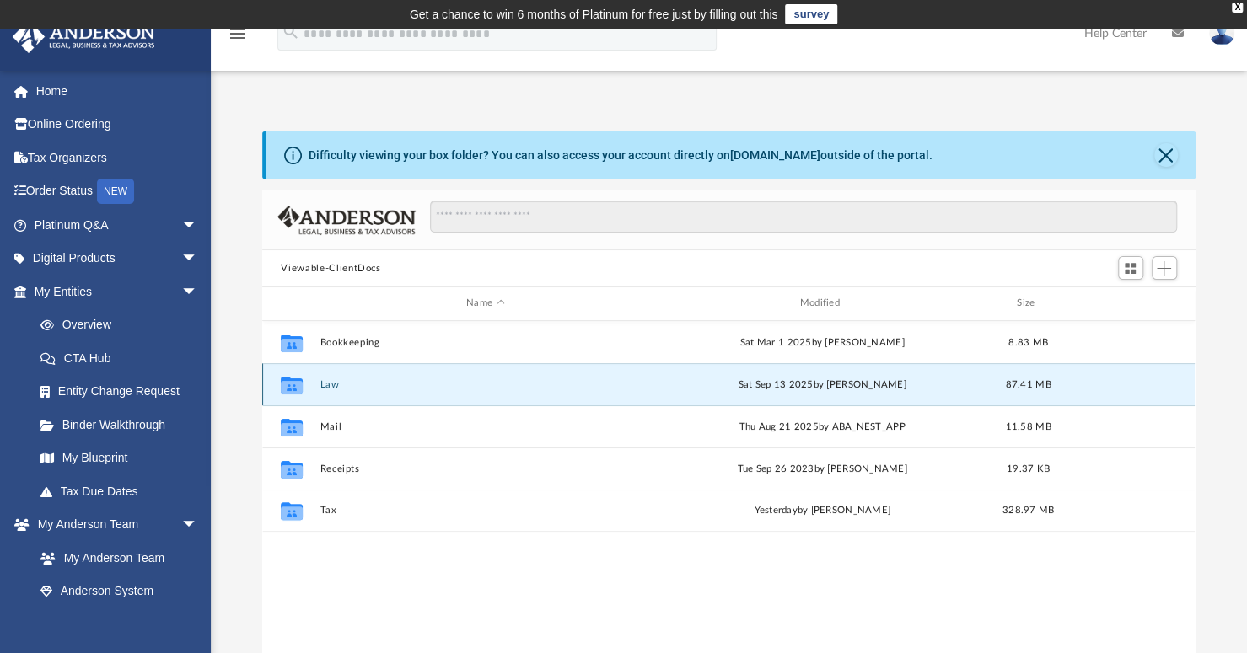
click at [333, 384] on button "Law" at bounding box center [485, 384] width 330 height 11
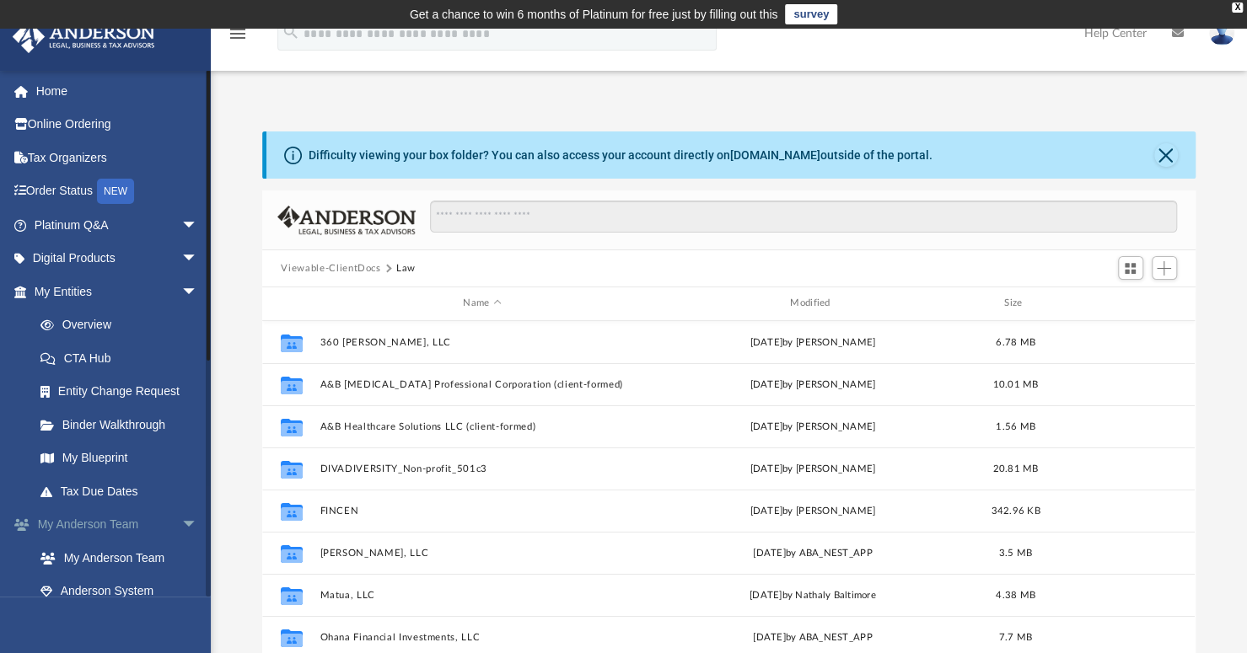
click at [181, 524] on span "arrow_drop_down" at bounding box center [198, 525] width 34 height 35
click at [79, 590] on link "Box" at bounding box center [124, 592] width 200 height 34
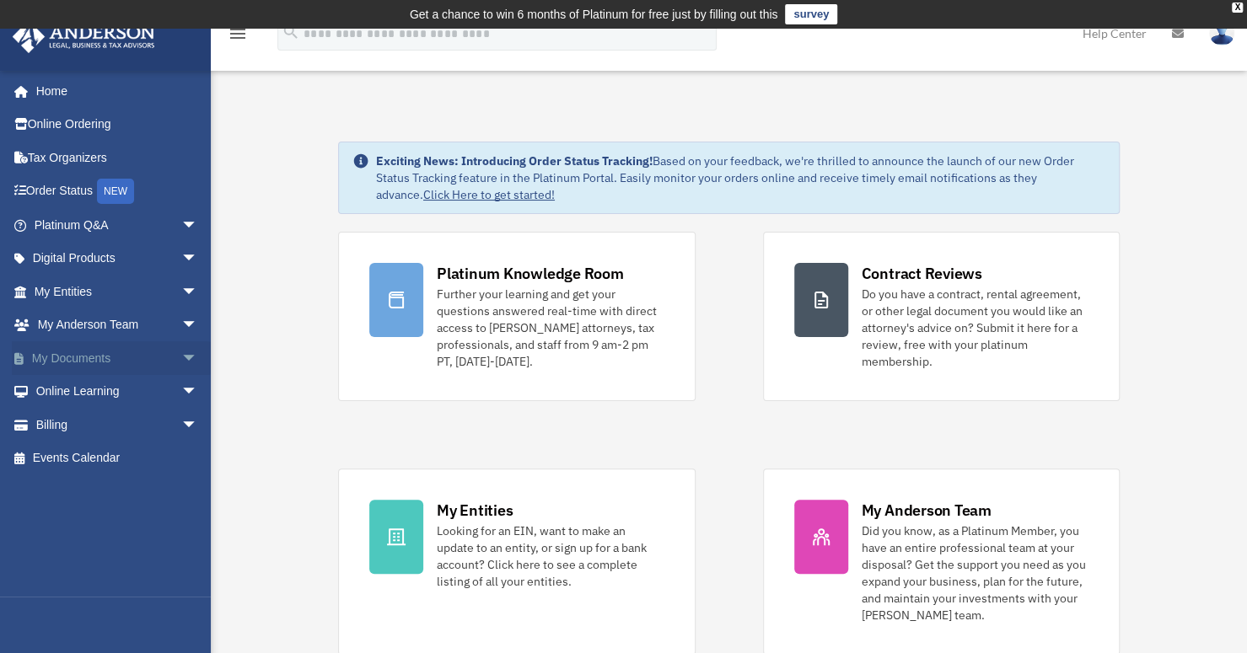
click at [181, 353] on span "arrow_drop_down" at bounding box center [198, 358] width 34 height 35
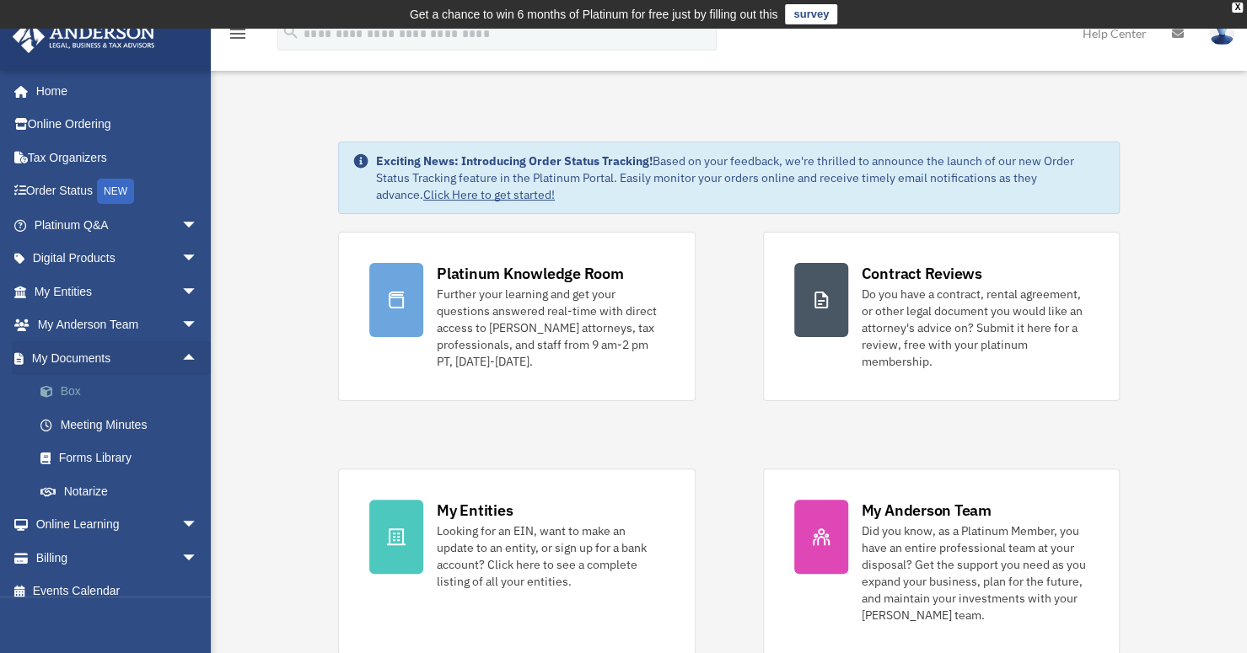
click at [82, 389] on link "Box" at bounding box center [124, 392] width 200 height 34
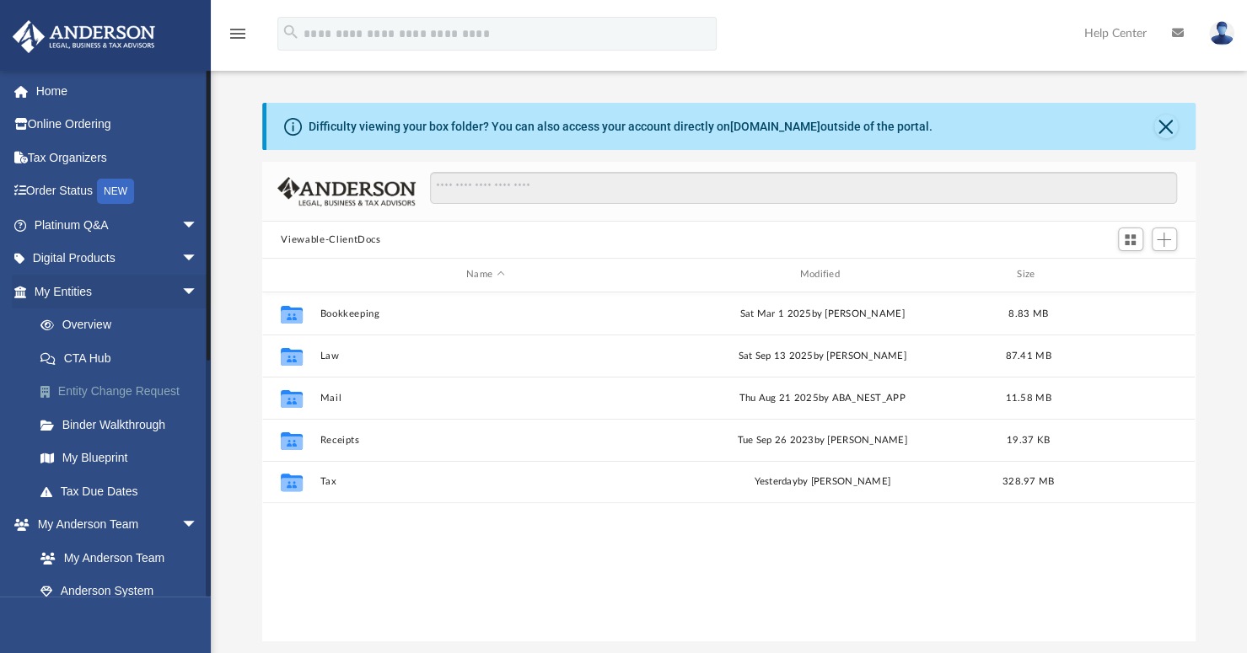
scroll to position [370, 919]
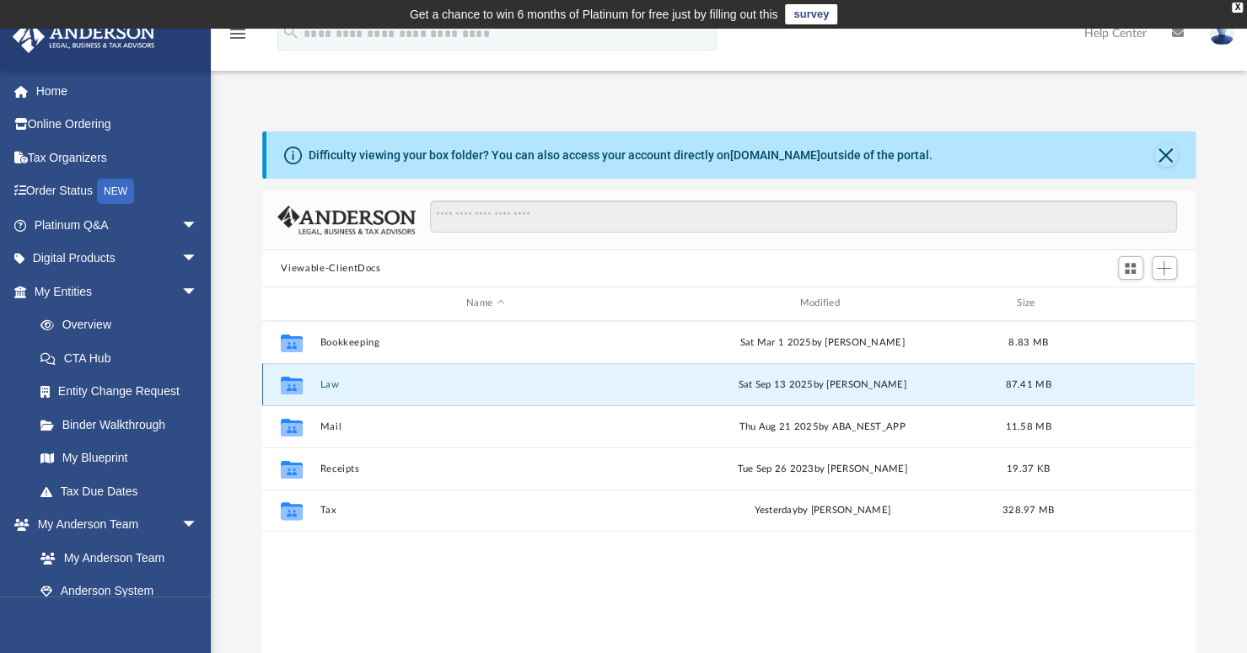
click at [330, 383] on button "Law" at bounding box center [485, 384] width 330 height 11
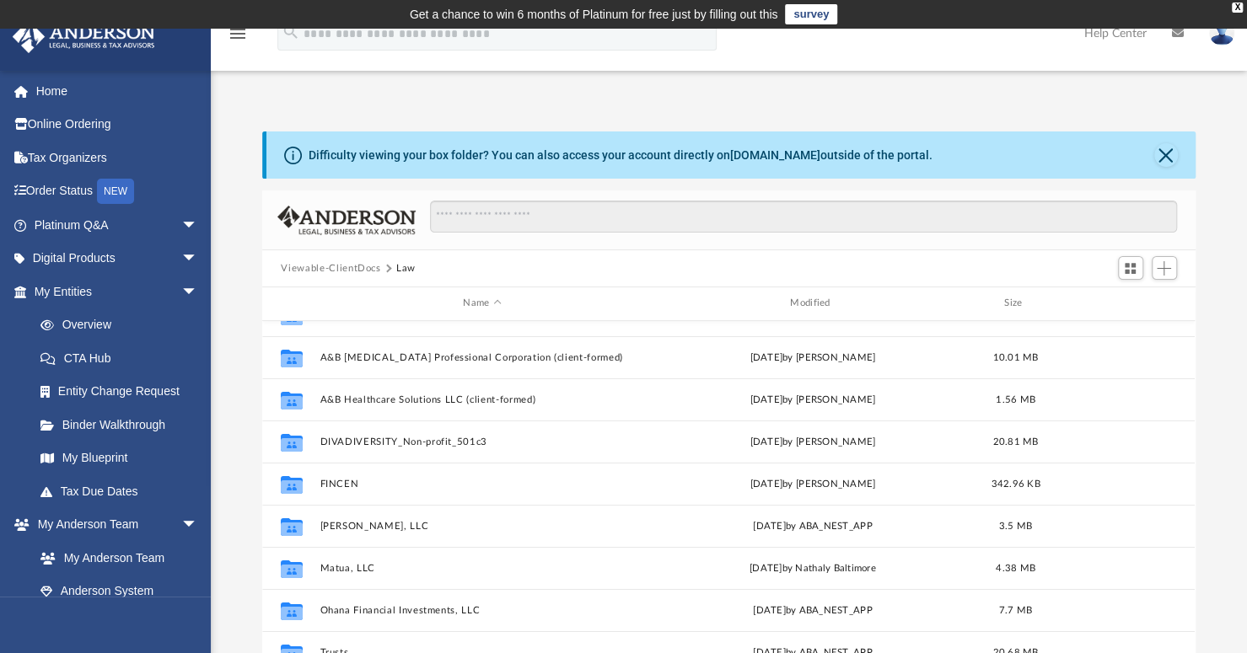
scroll to position [0, 0]
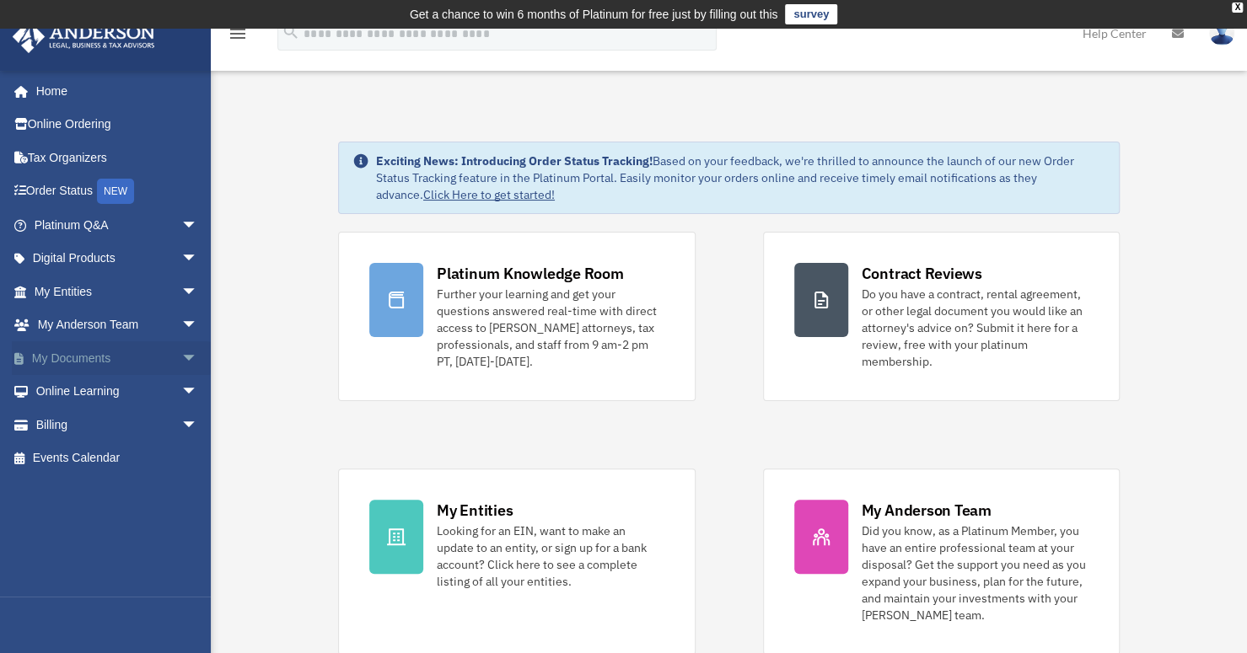
click at [181, 355] on span "arrow_drop_down" at bounding box center [198, 358] width 34 height 35
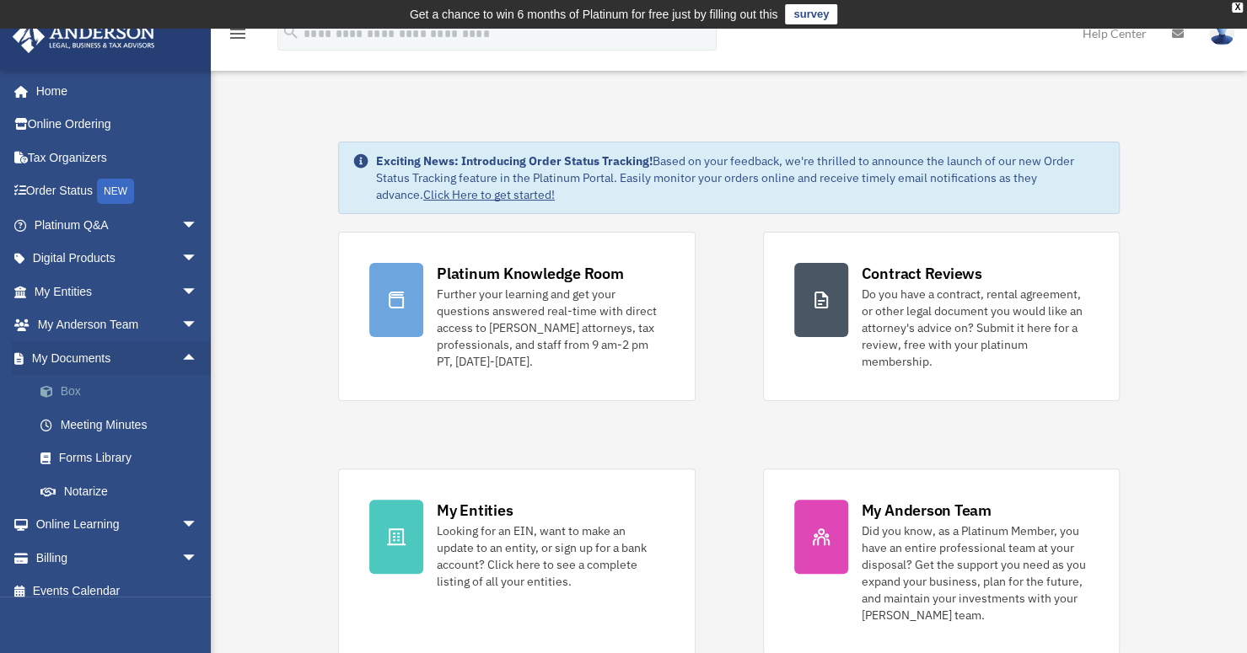
click at [69, 389] on link "Box" at bounding box center [124, 392] width 200 height 34
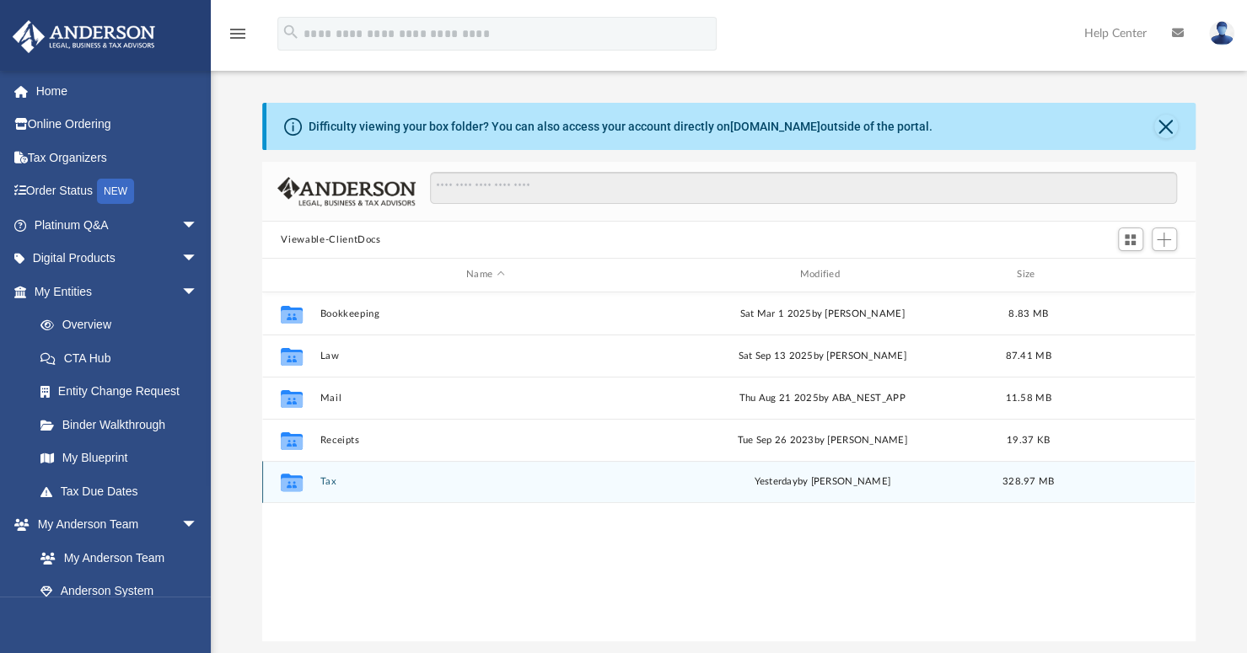
scroll to position [370, 919]
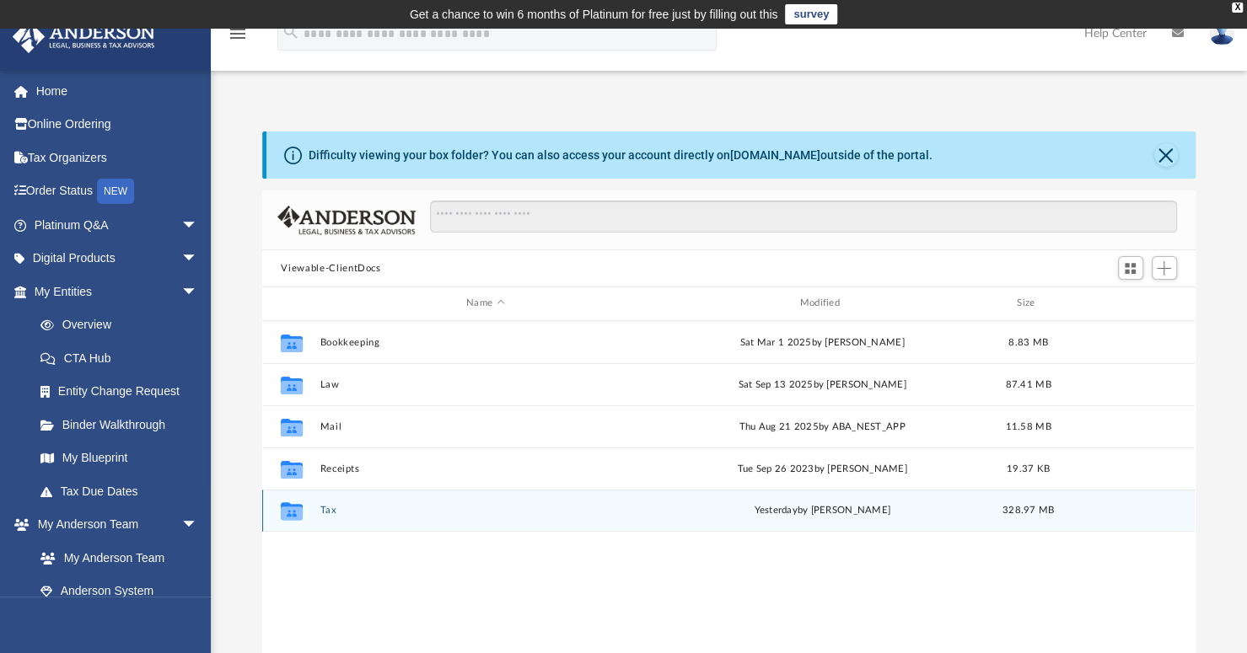
click at [332, 508] on button "Tax" at bounding box center [485, 510] width 330 height 11
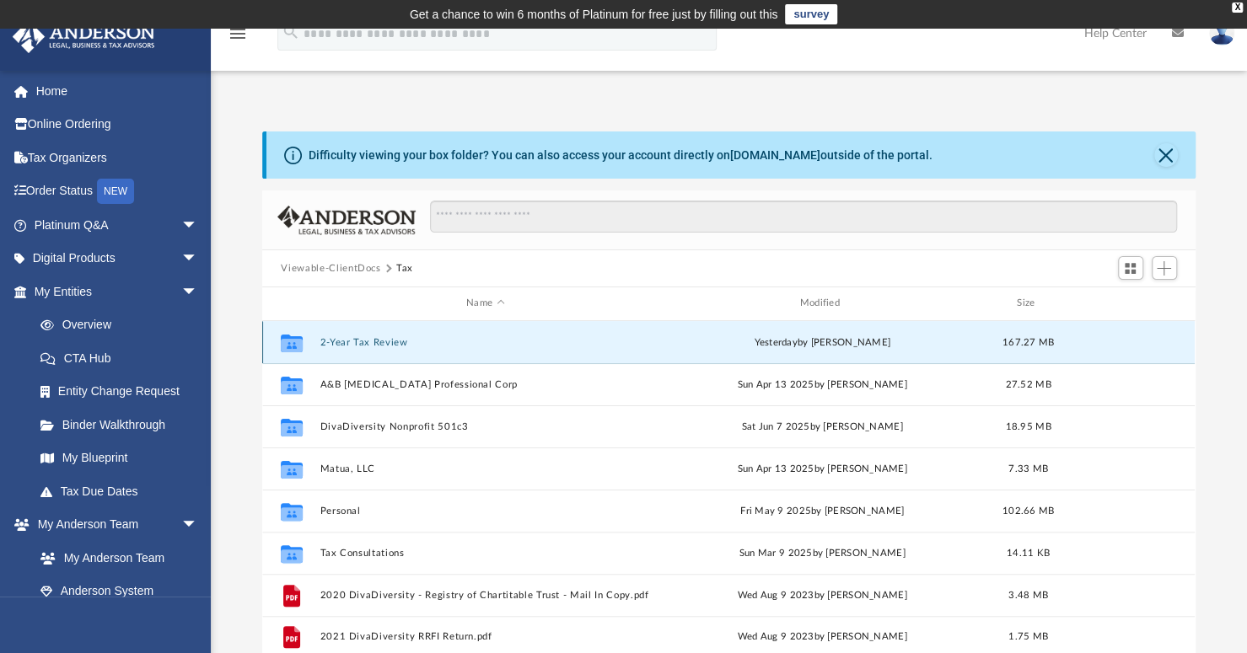
click at [388, 341] on button "2-Year Tax Review" at bounding box center [485, 342] width 330 height 11
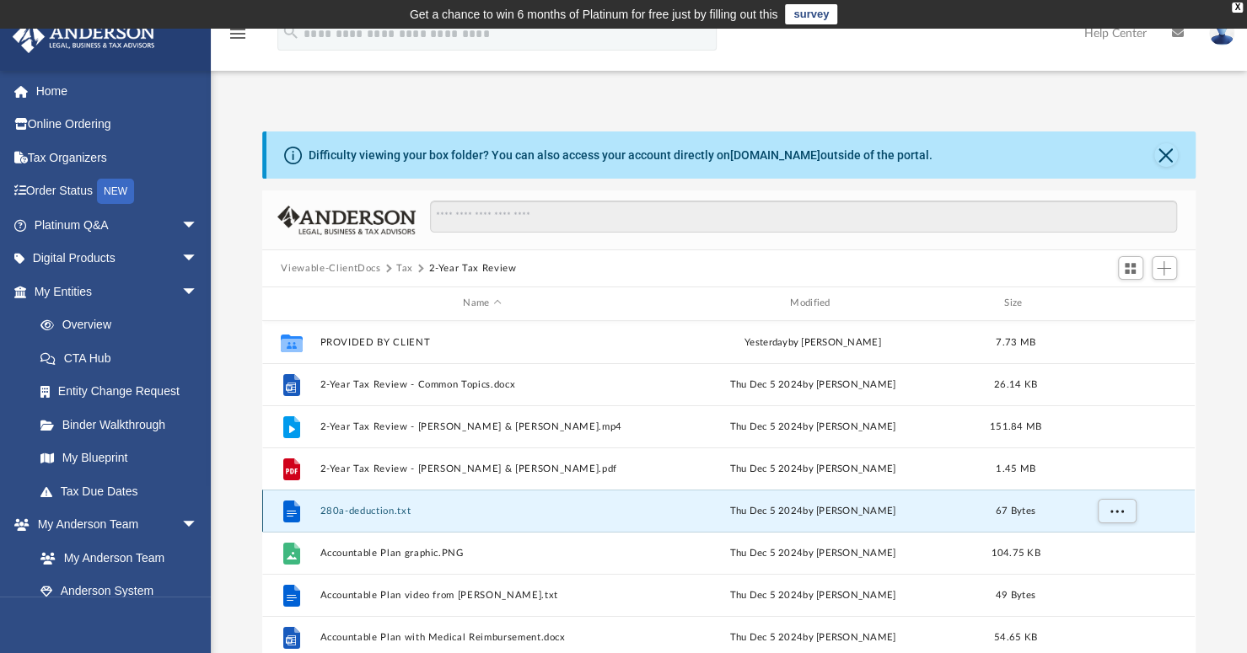
click at [378, 510] on button "280a-deduction.txt" at bounding box center [482, 511] width 324 height 11
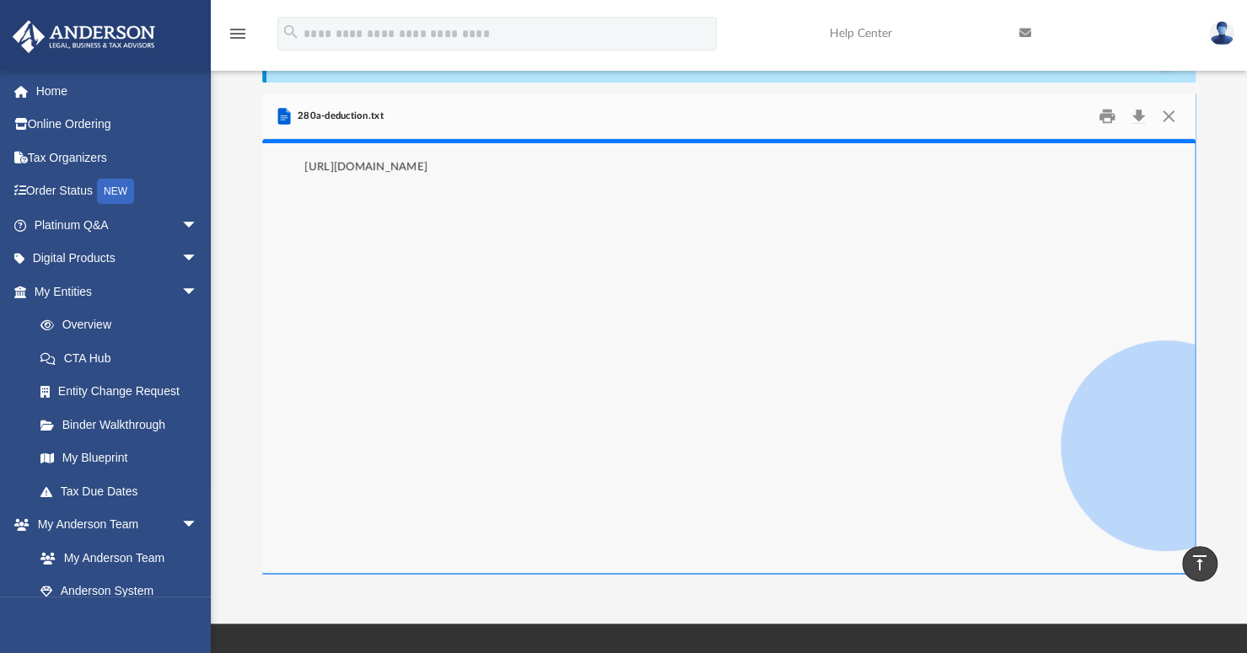
scroll to position [0, 0]
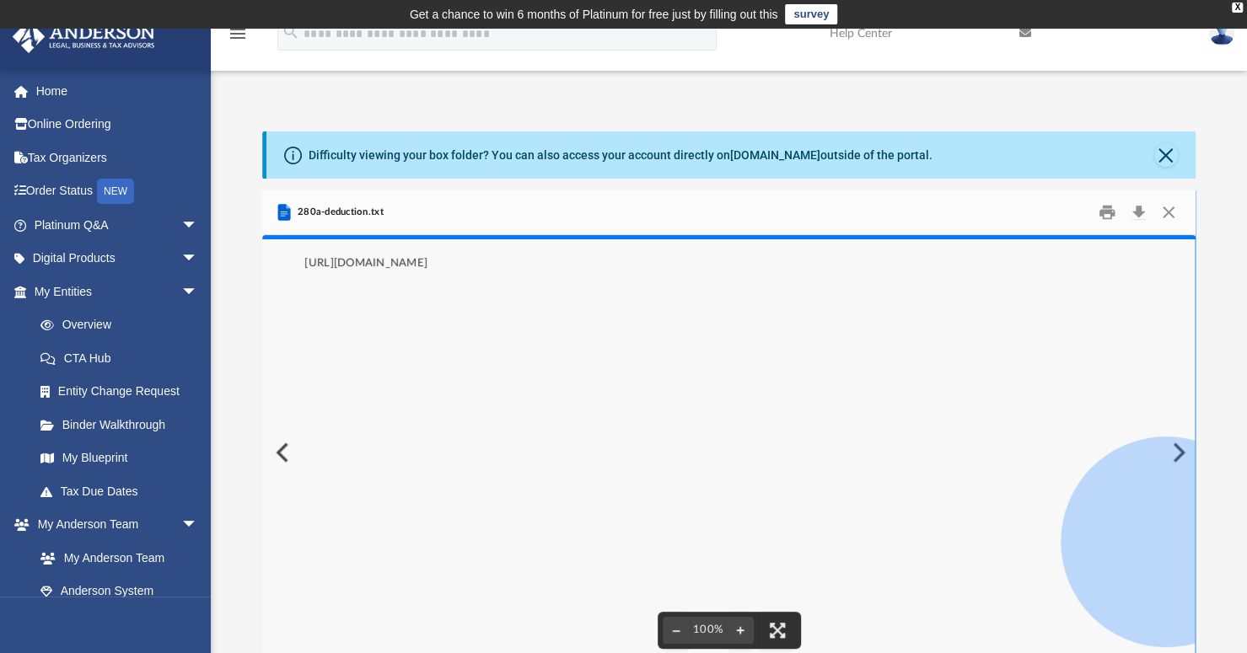
click at [1175, 450] on pre "https://andersonadvisors.com/blog/section-280a-deduction-explained/" at bounding box center [728, 452] width 932 height 435
click at [1141, 215] on button "Download" at bounding box center [1139, 213] width 30 height 26
click at [1136, 216] on button "Download" at bounding box center [1139, 213] width 30 height 26
click at [314, 318] on pre "https://andersonadvisors.com/blog/section-280a-deduction-explained/" at bounding box center [728, 452] width 932 height 435
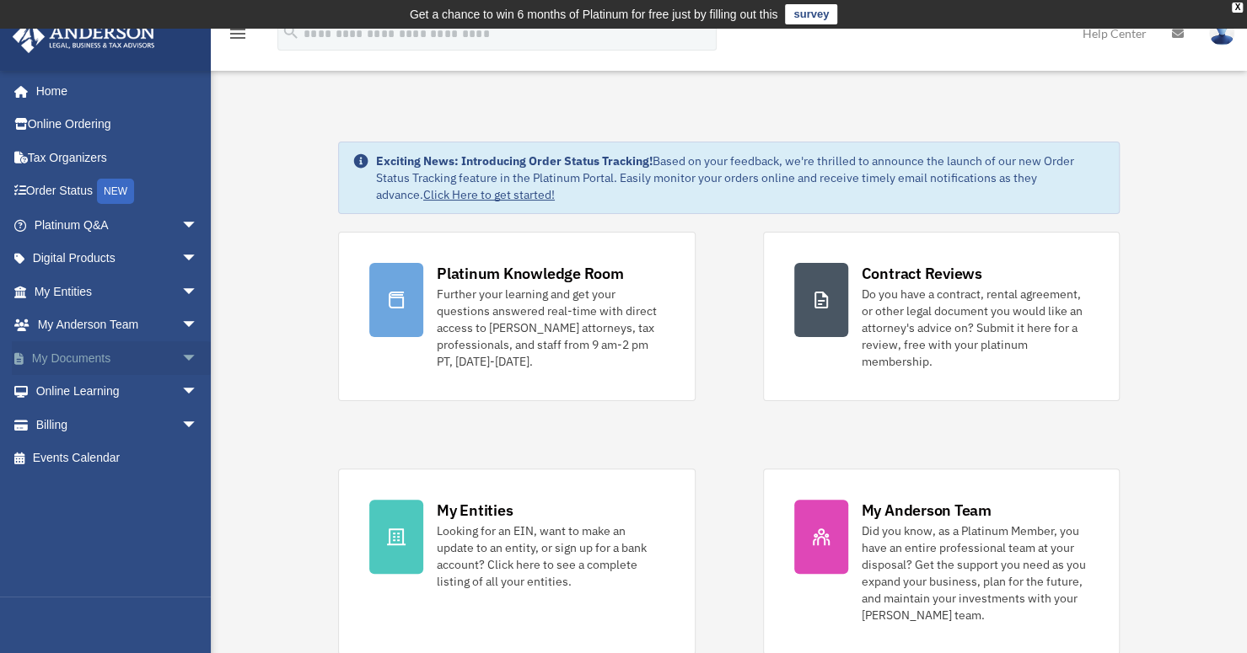
click at [181, 356] on span "arrow_drop_down" at bounding box center [198, 358] width 34 height 35
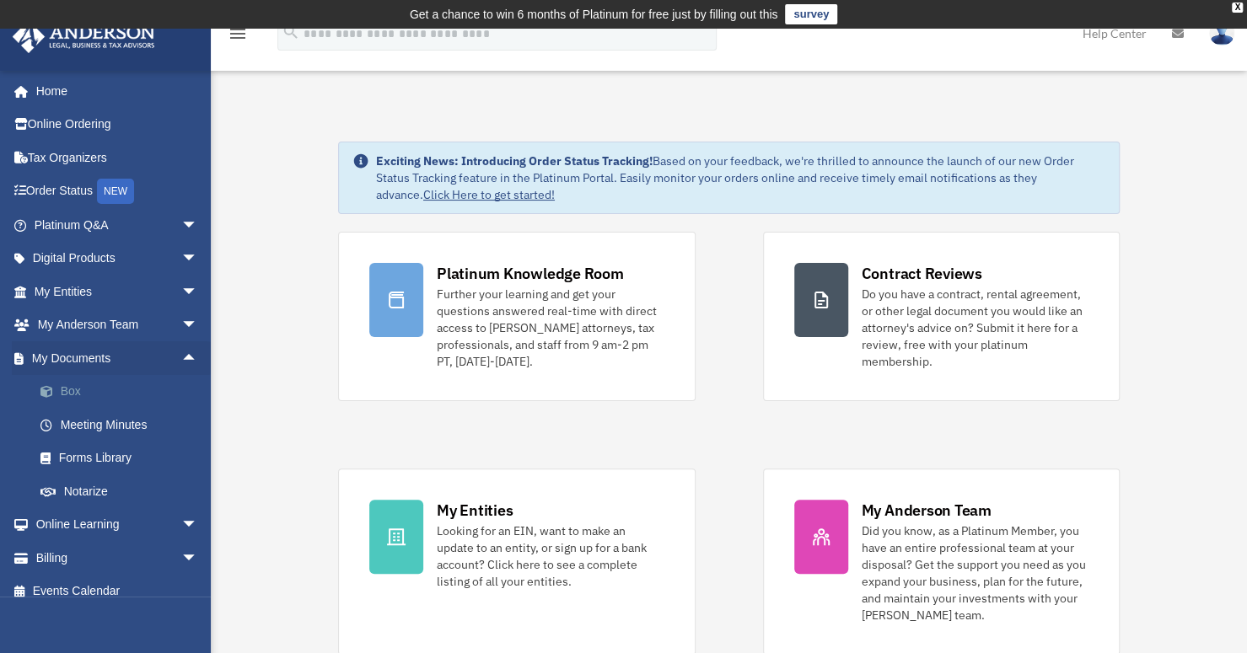
click at [66, 394] on link "Box" at bounding box center [124, 392] width 200 height 34
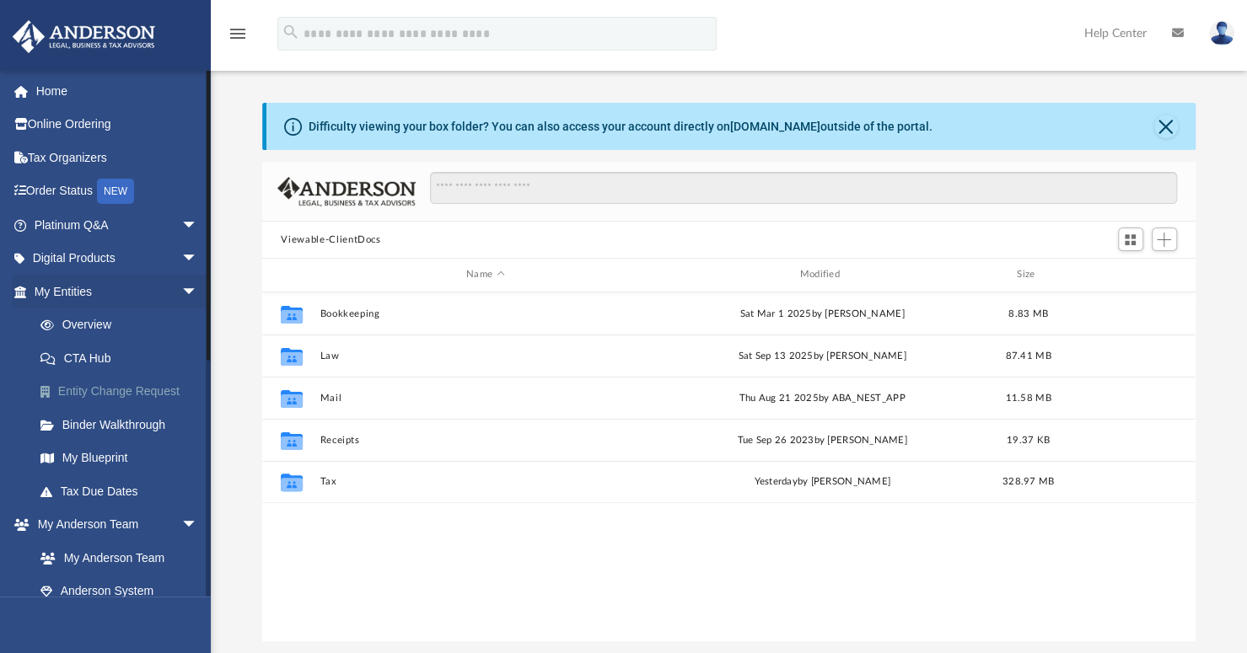
scroll to position [370, 919]
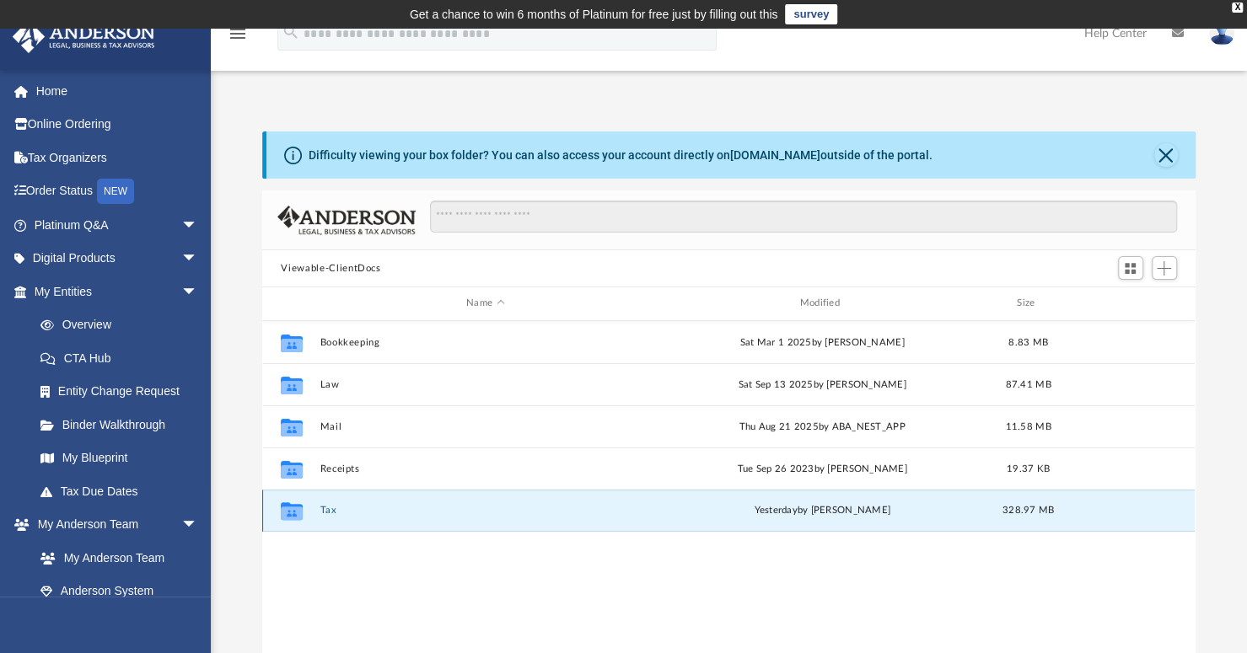
click at [328, 512] on button "Tax" at bounding box center [485, 510] width 330 height 11
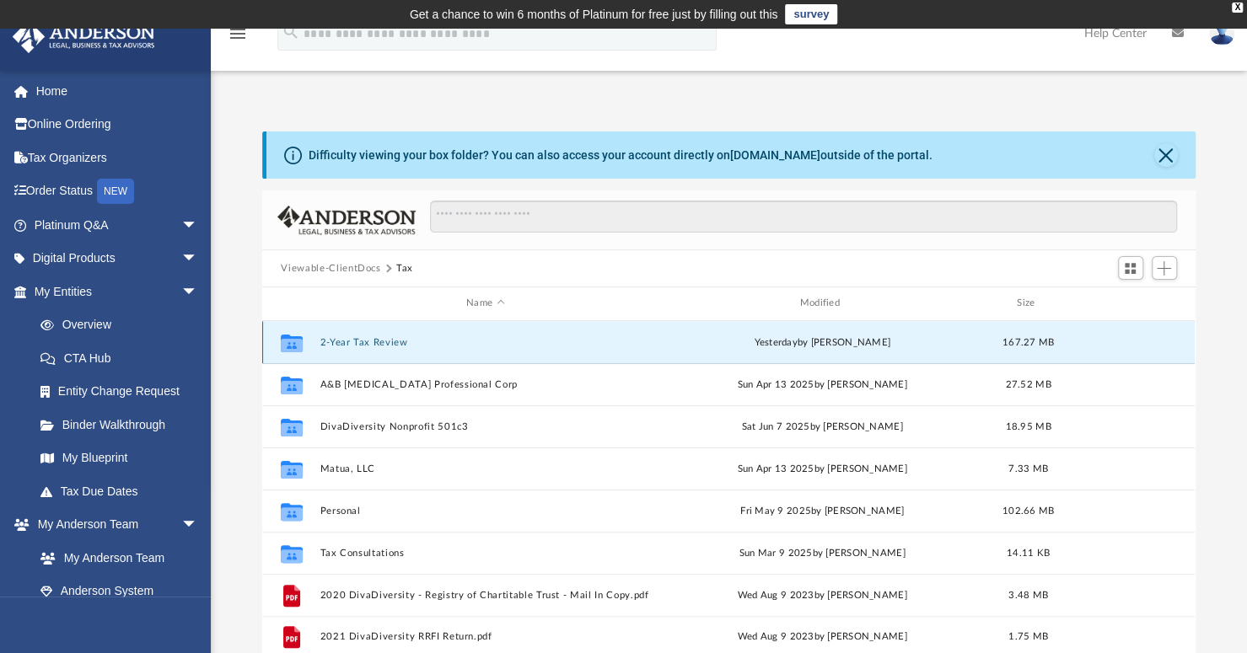
click at [380, 343] on button "2-Year Tax Review" at bounding box center [485, 342] width 330 height 11
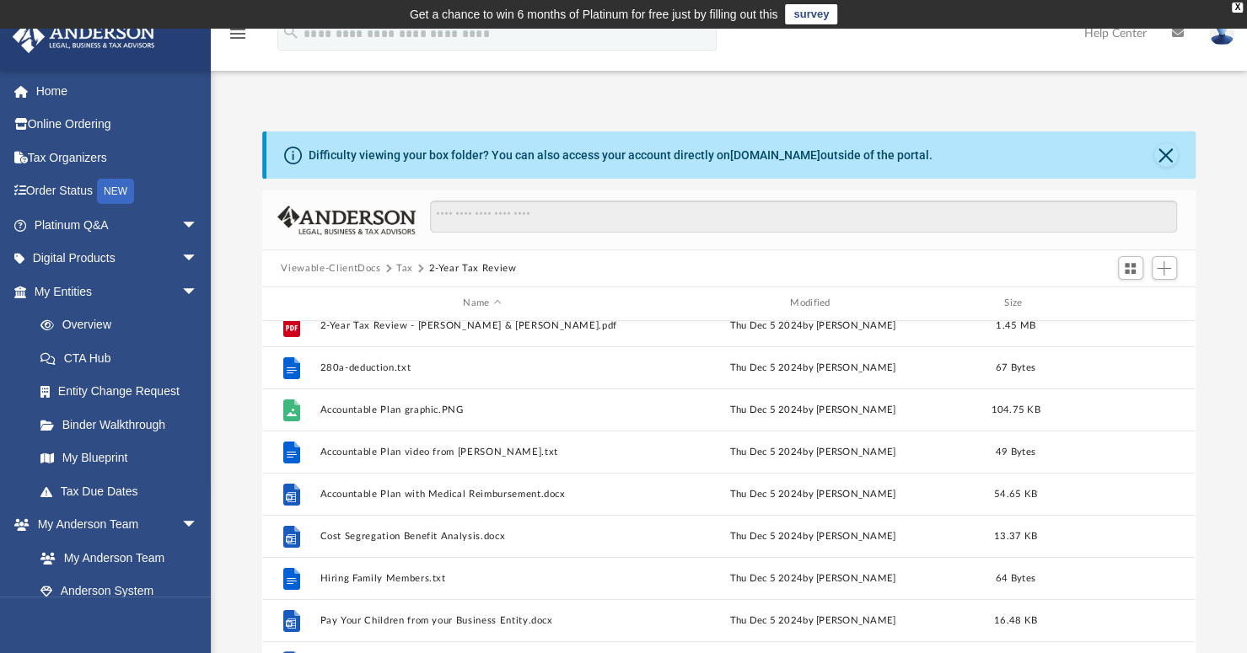
scroll to position [113, 0]
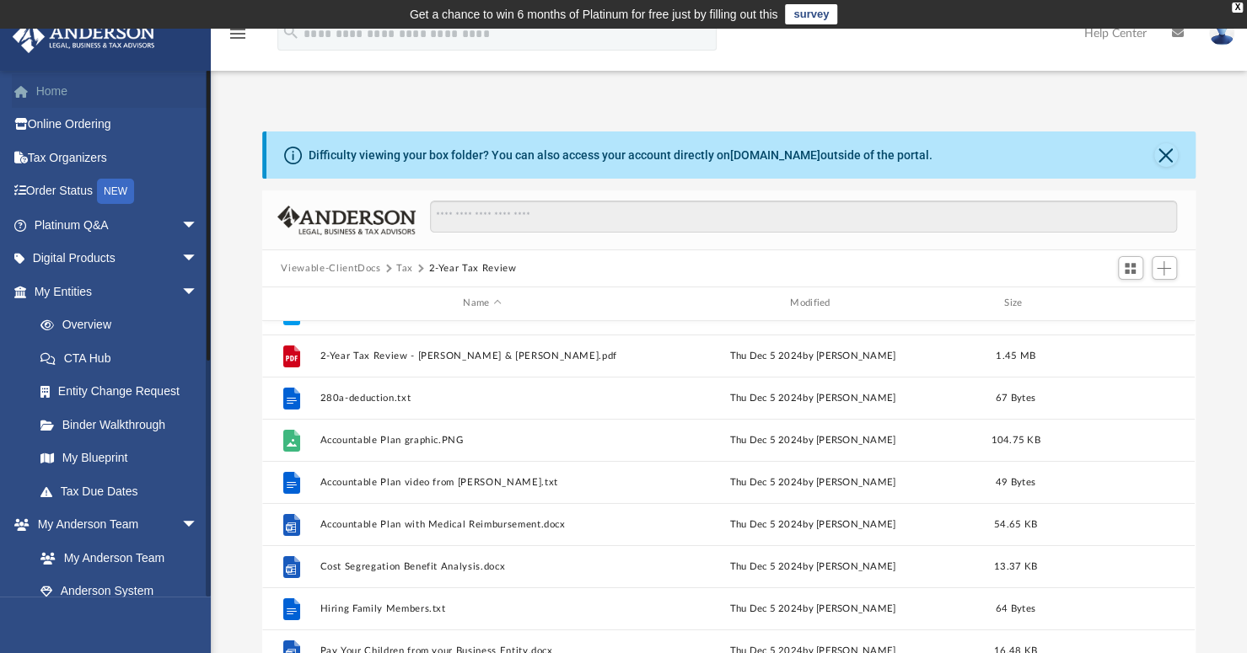
click at [57, 86] on link "Home" at bounding box center [118, 91] width 212 height 34
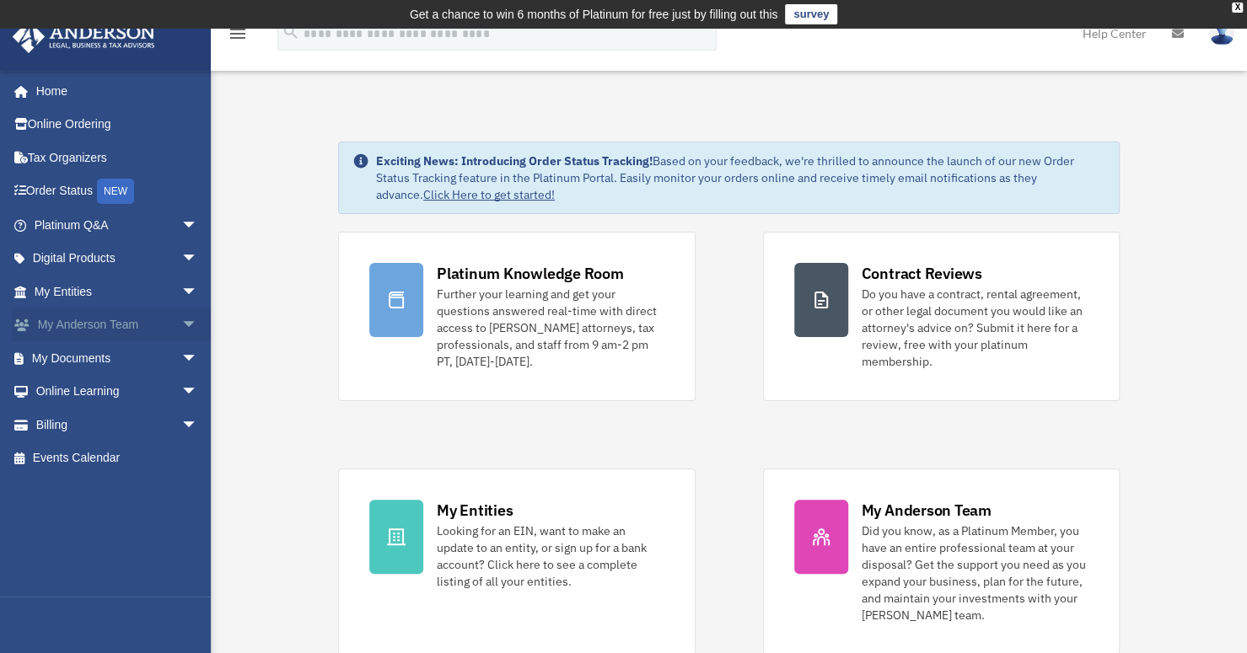
click at [185, 325] on span "arrow_drop_down" at bounding box center [198, 326] width 34 height 35
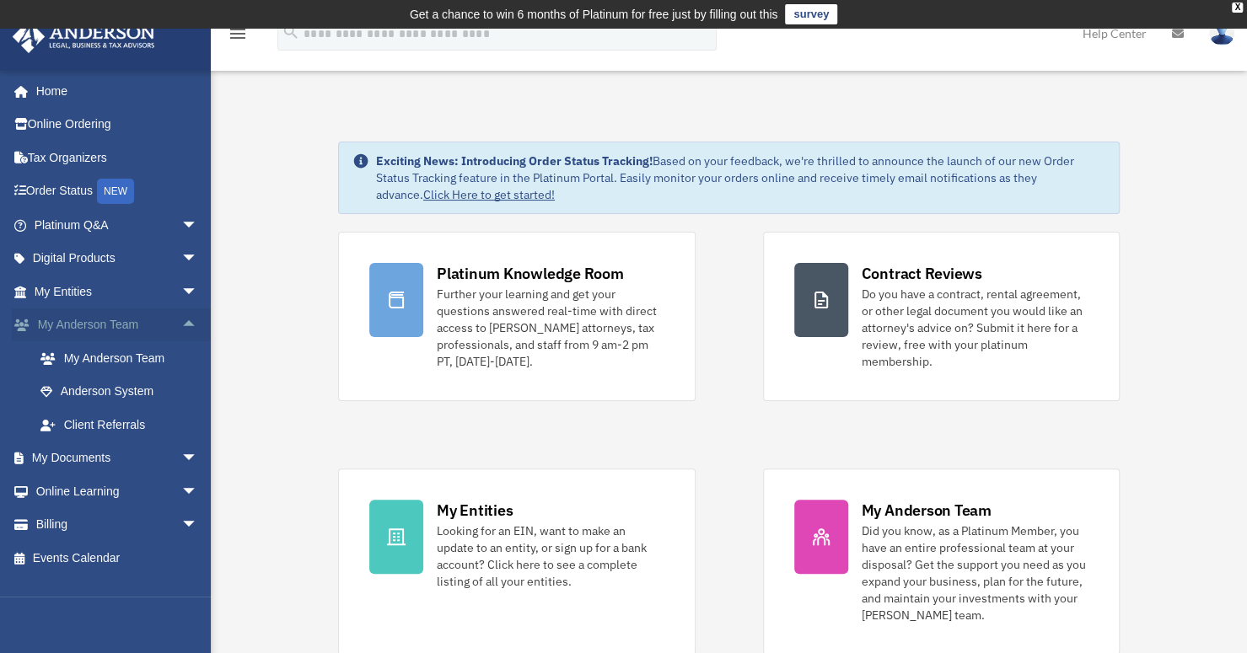
click at [185, 325] on span "arrow_drop_up" at bounding box center [198, 326] width 34 height 35
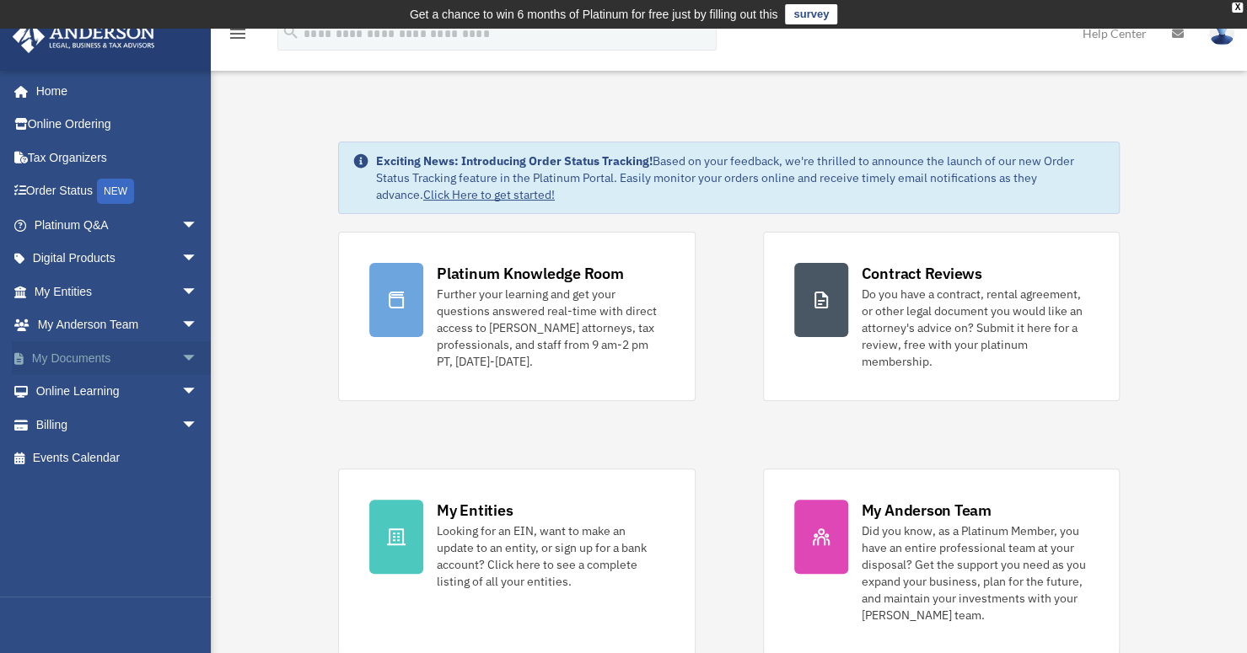
click at [181, 352] on span "arrow_drop_down" at bounding box center [198, 358] width 34 height 35
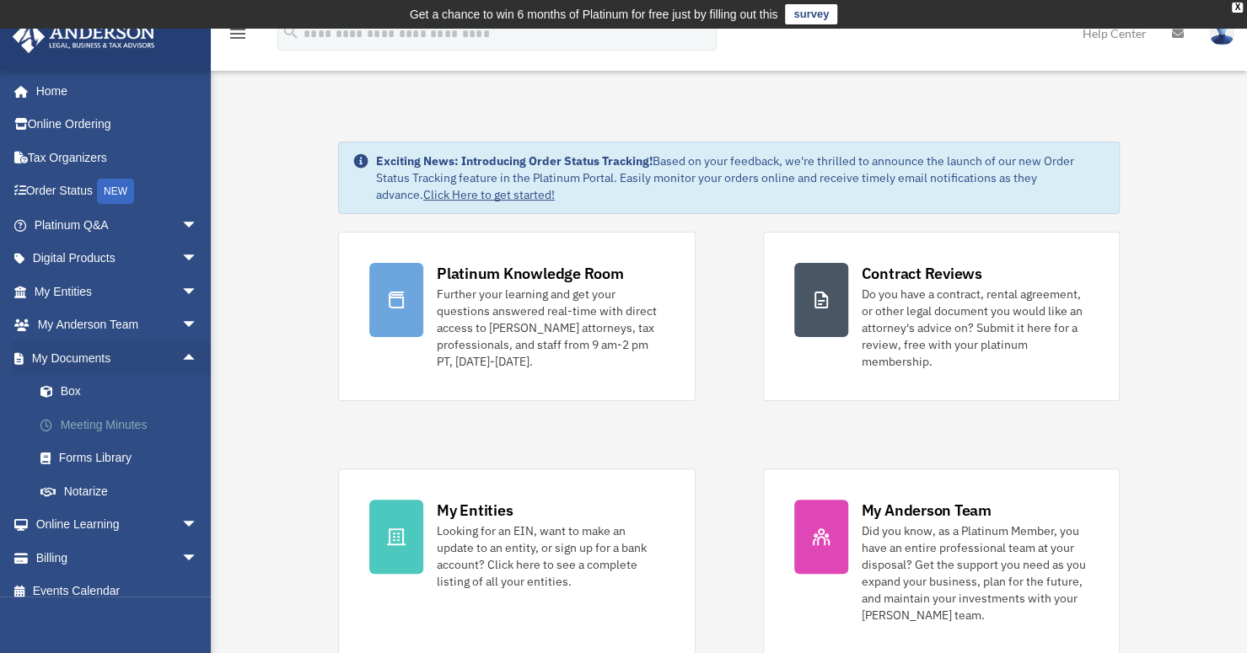
click at [138, 419] on link "Meeting Minutes" at bounding box center [124, 425] width 200 height 34
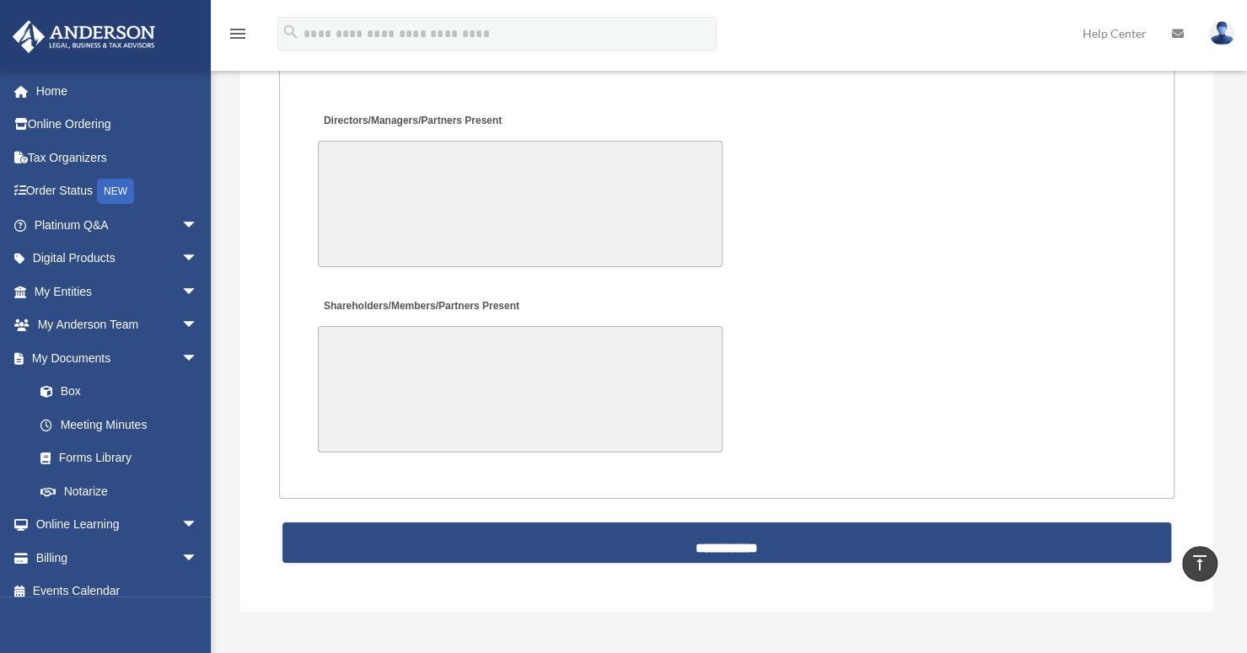
scroll to position [3541, 0]
